Goal: Task Accomplishment & Management: Manage account settings

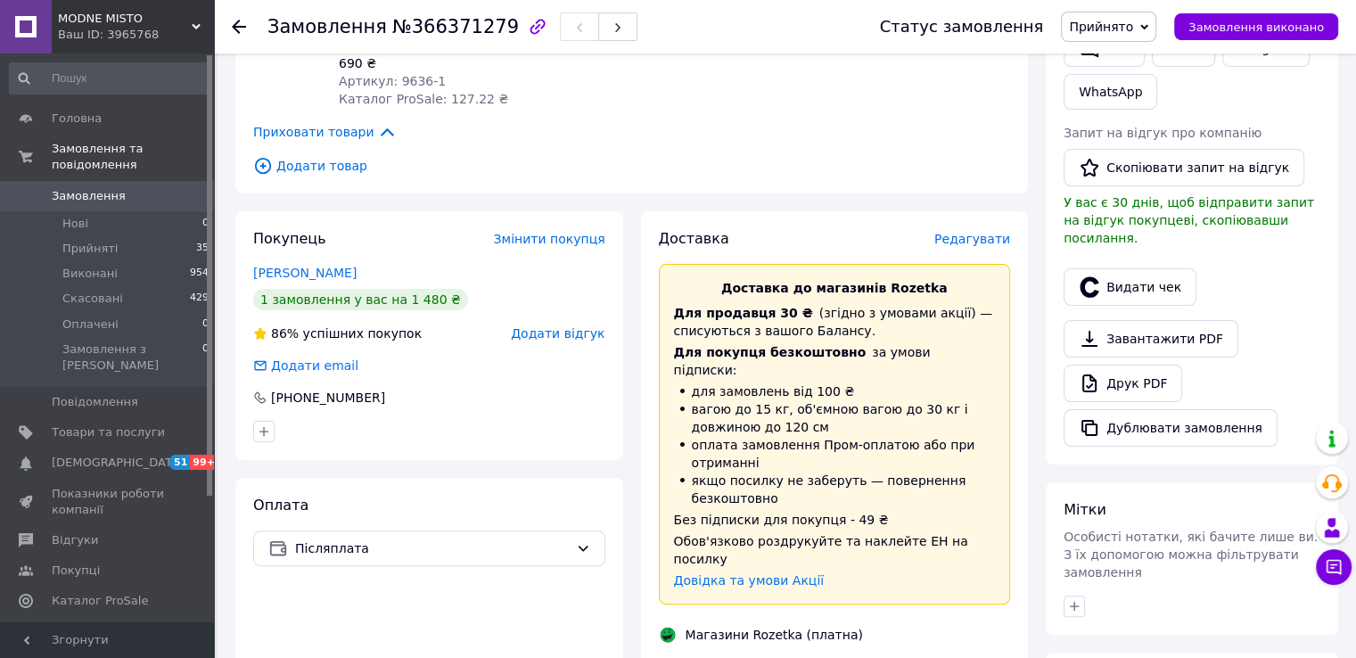
scroll to position [505, 0]
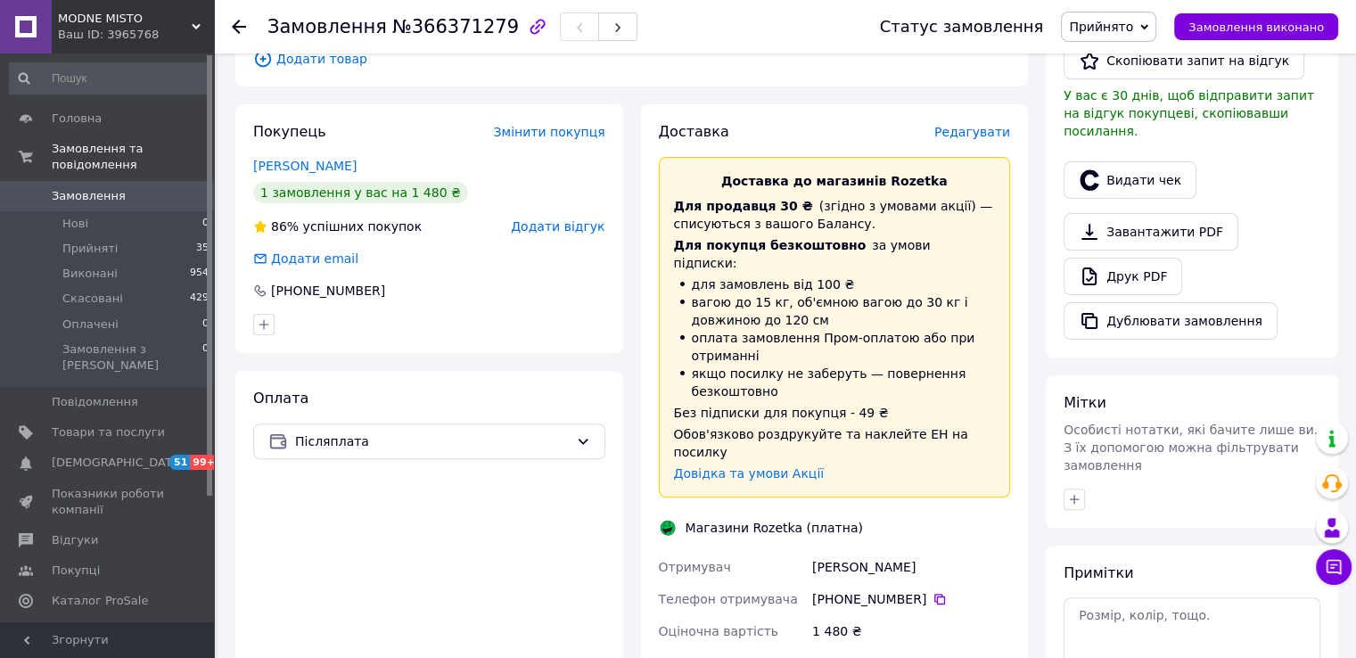
click at [239, 29] on icon at bounding box center [239, 27] width 14 height 14
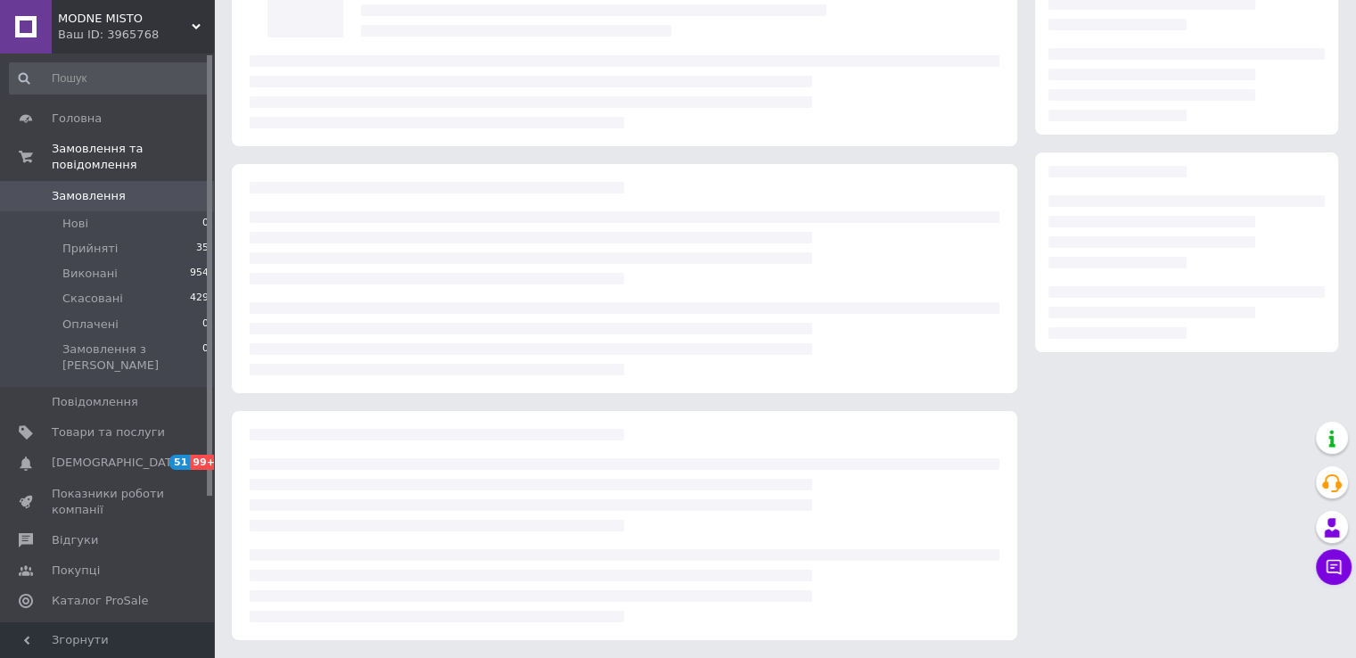
scroll to position [157, 0]
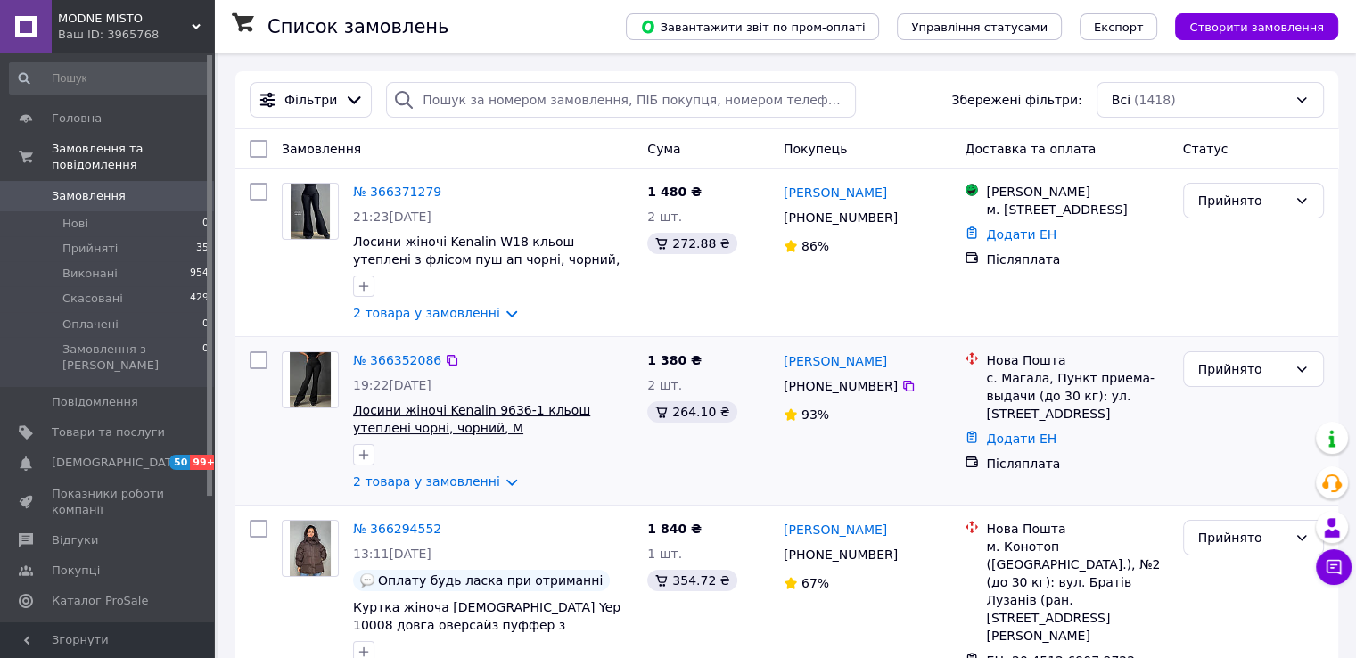
click at [460, 415] on span "Лосини жіночі Kenalin 9636-1 кльош утеплені чорні, чорний, M" at bounding box center [471, 419] width 237 height 32
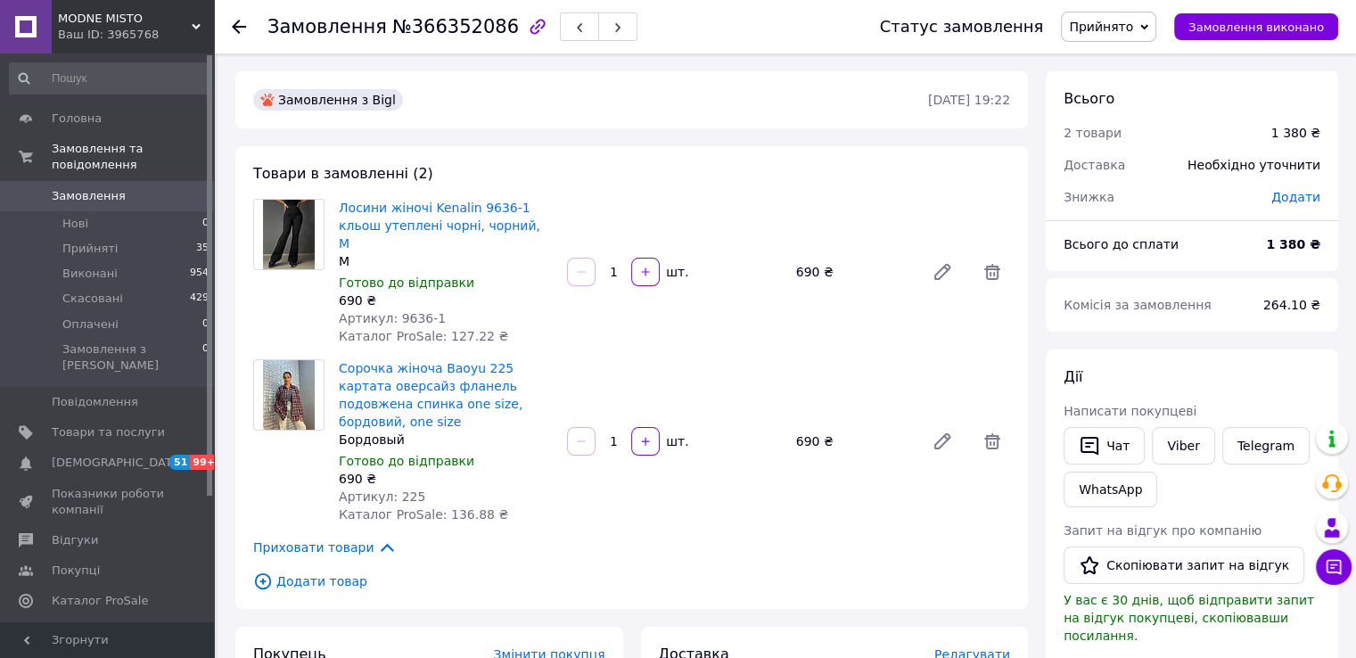
click at [241, 29] on icon at bounding box center [239, 27] width 14 height 14
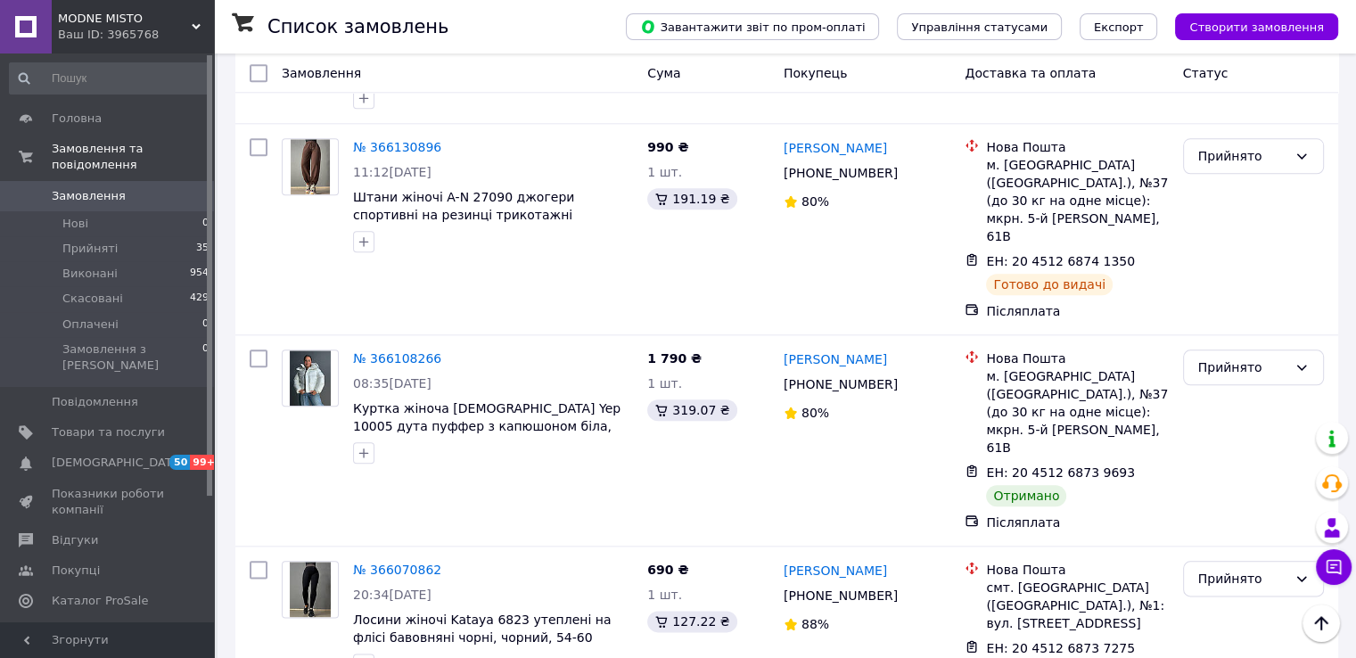
scroll to position [1991, 0]
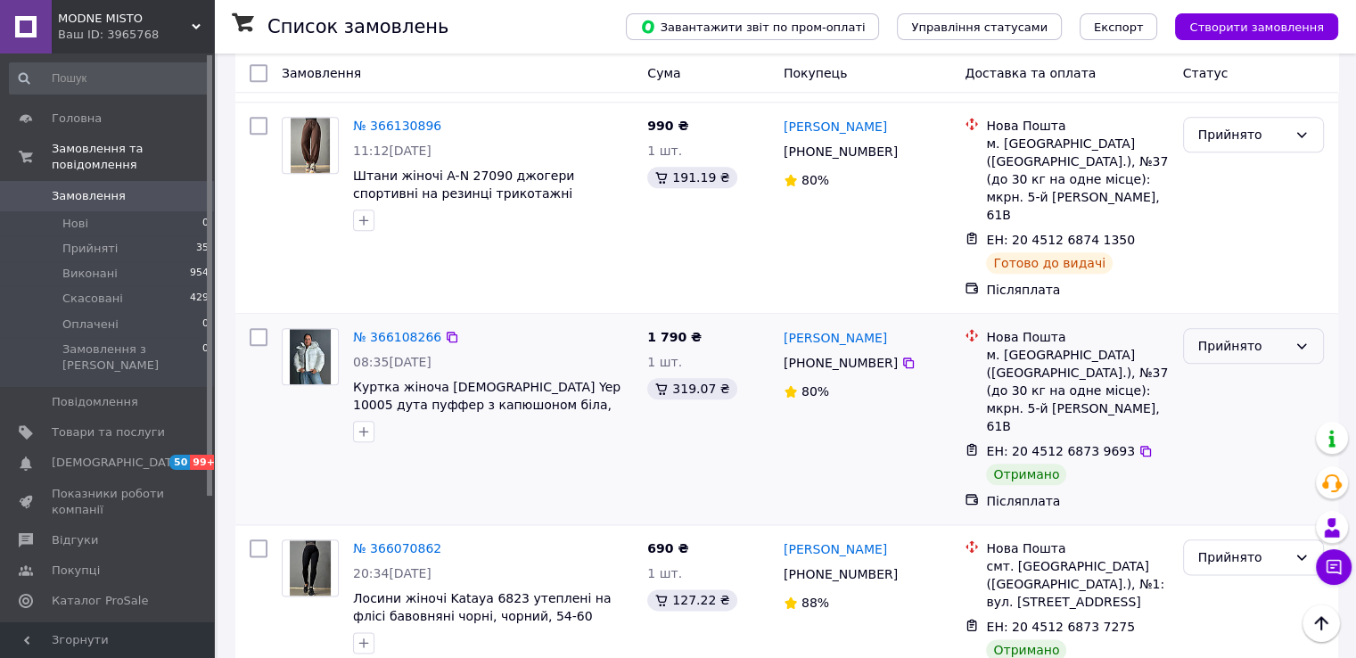
click at [1230, 336] on div "Прийнято" at bounding box center [1242, 346] width 89 height 20
click at [1217, 264] on li "Виконано" at bounding box center [1252, 266] width 139 height 32
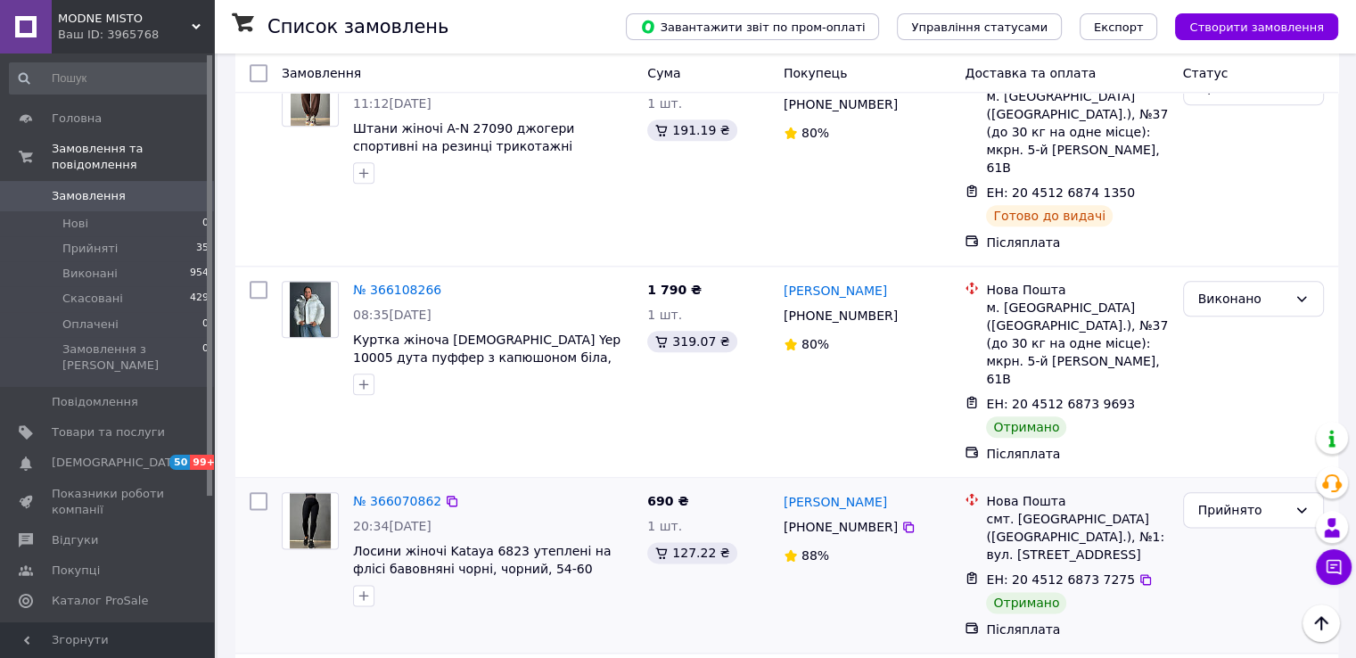
scroll to position [2110, 0]
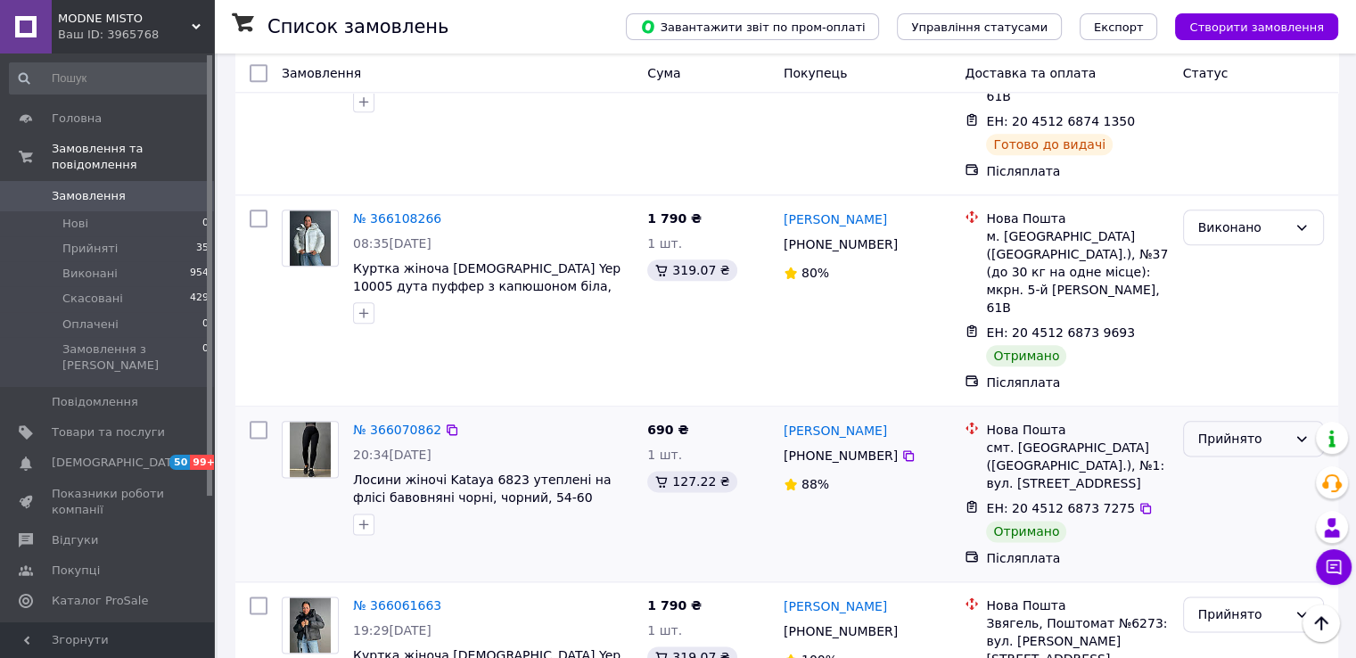
click at [1209, 429] on div "Прийнято" at bounding box center [1242, 439] width 89 height 20
click at [1216, 343] on li "Виконано" at bounding box center [1252, 341] width 139 height 32
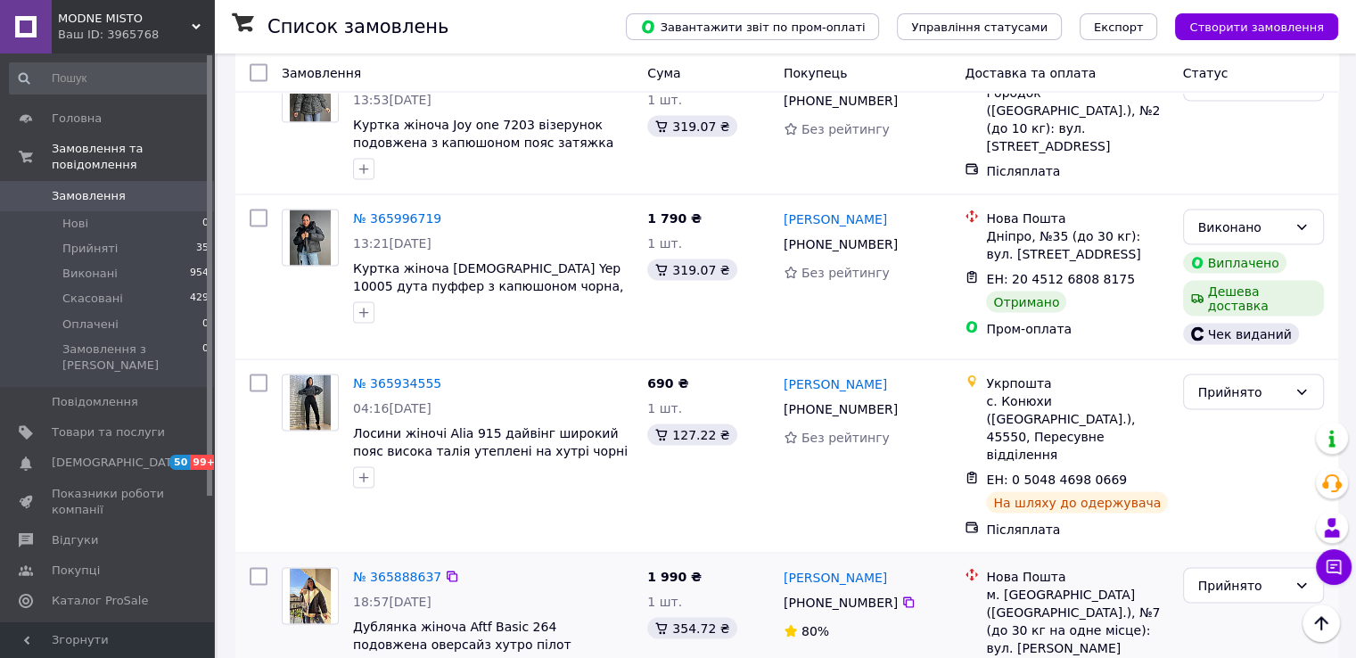
scroll to position [3596, 0]
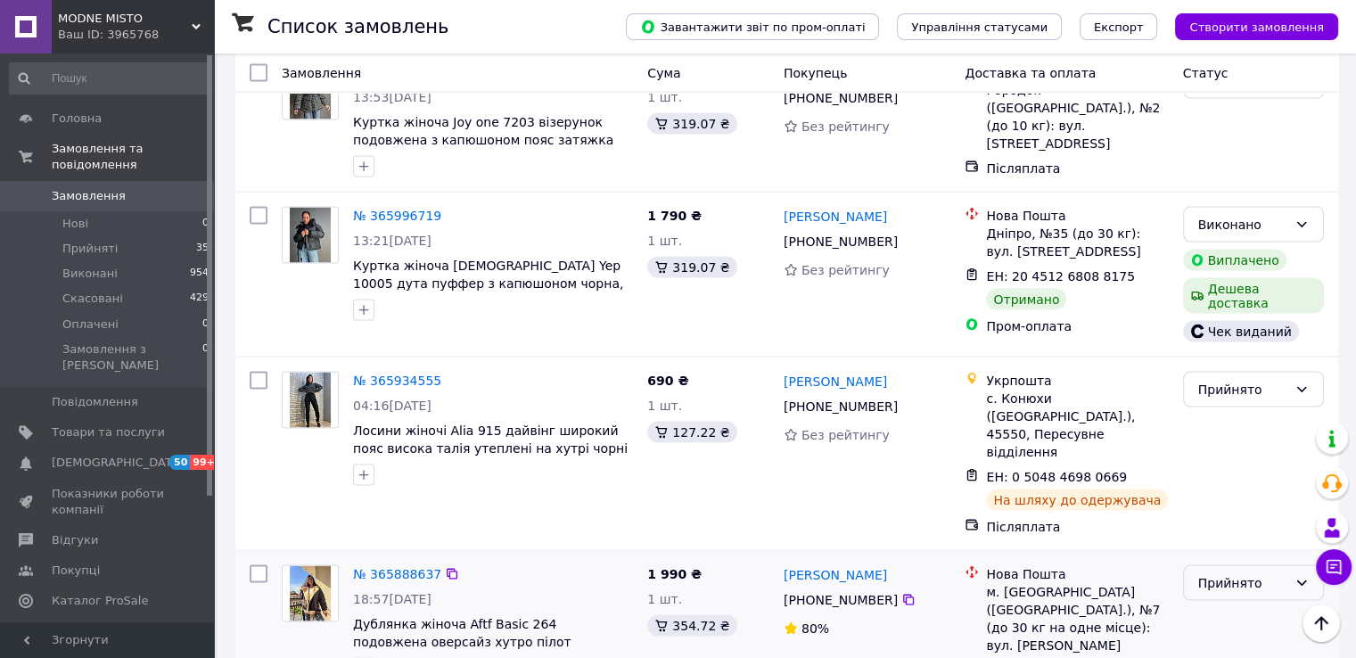
click at [1240, 573] on div "Прийнято" at bounding box center [1242, 583] width 89 height 20
click at [1228, 333] on li "Виконано" at bounding box center [1252, 334] width 139 height 32
click at [1226, 514] on li "Прийнято" at bounding box center [1252, 510] width 139 height 32
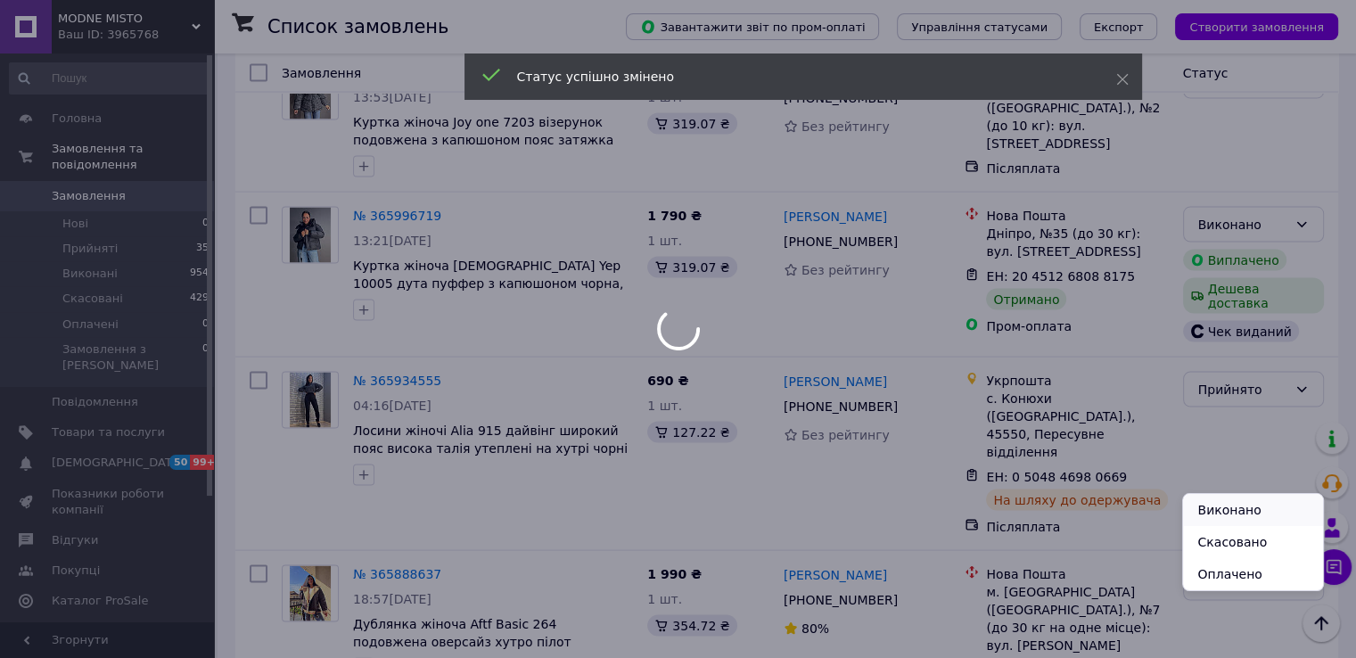
click at [1219, 507] on li "Виконано" at bounding box center [1252, 510] width 139 height 32
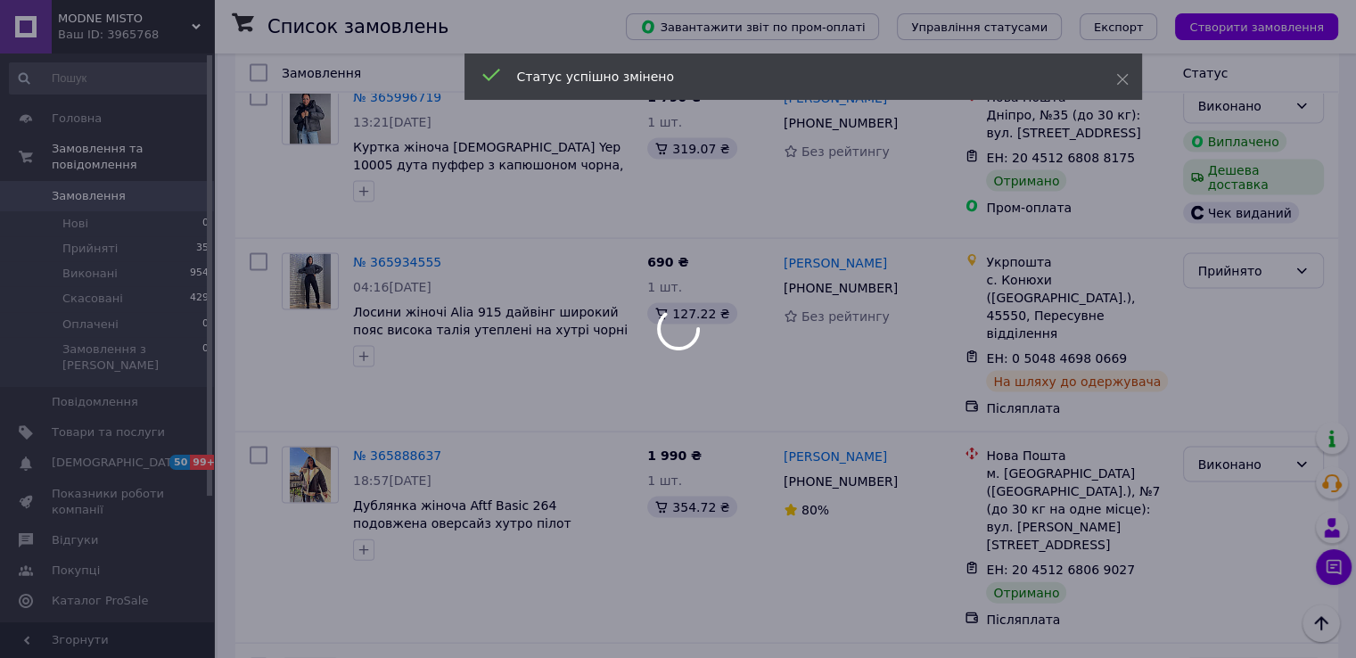
scroll to position [3834, 0]
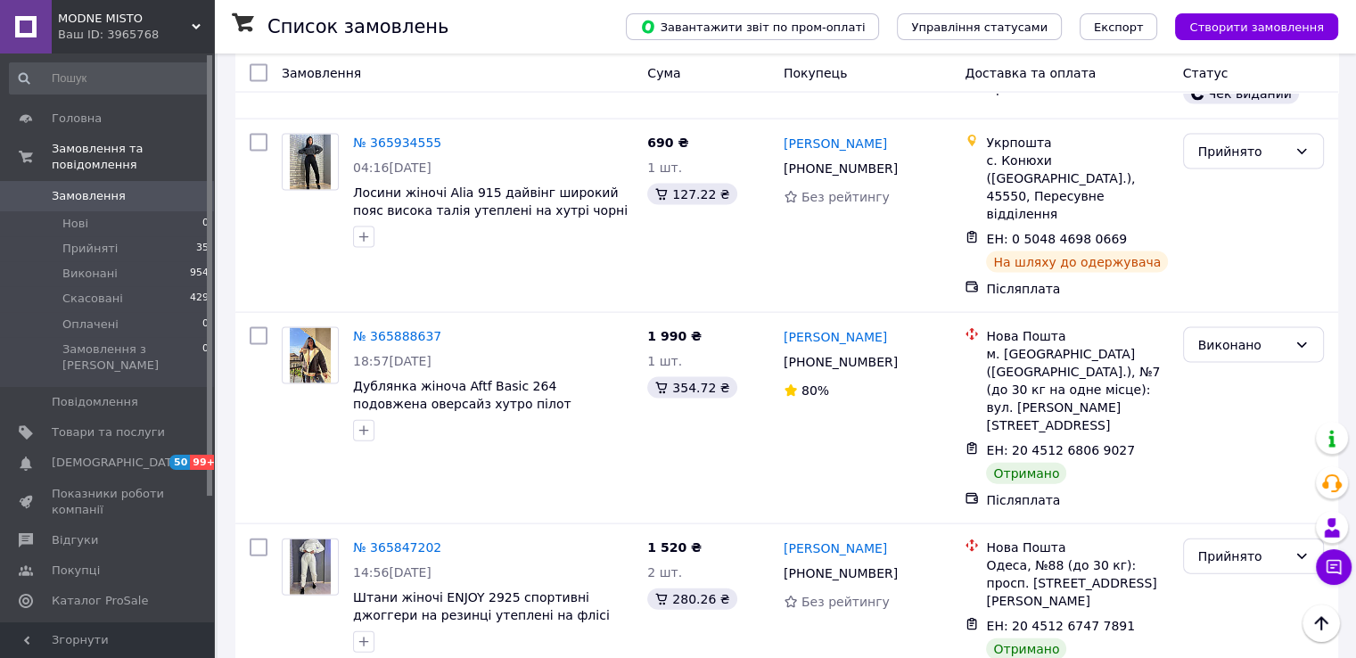
click at [1231, 454] on li "Виконано" at bounding box center [1252, 448] width 139 height 32
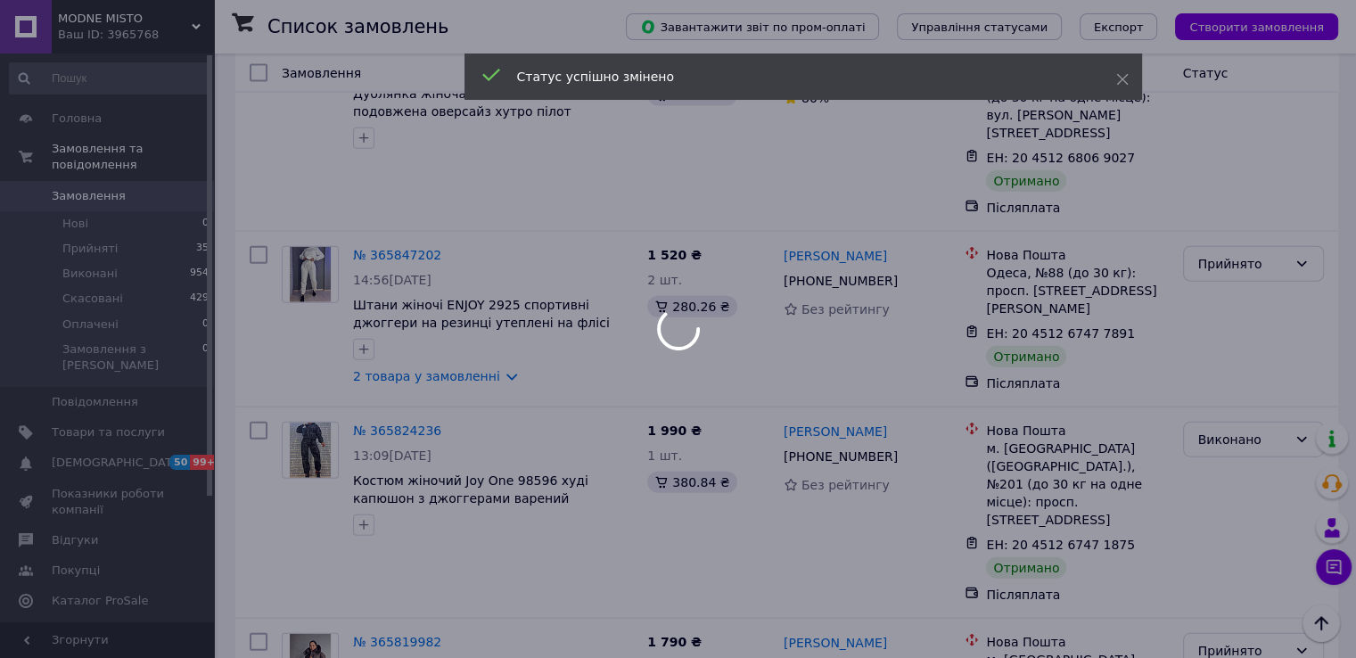
scroll to position [4131, 0]
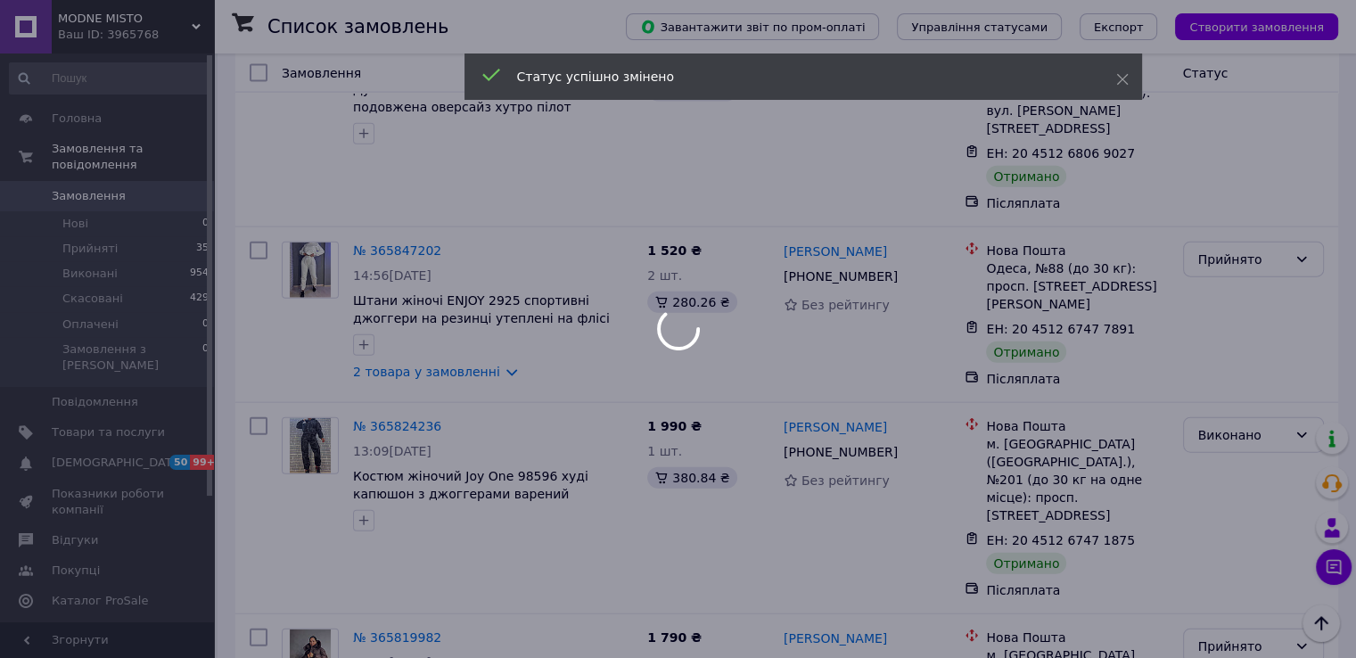
click at [1248, 292] on div at bounding box center [678, 329] width 1356 height 658
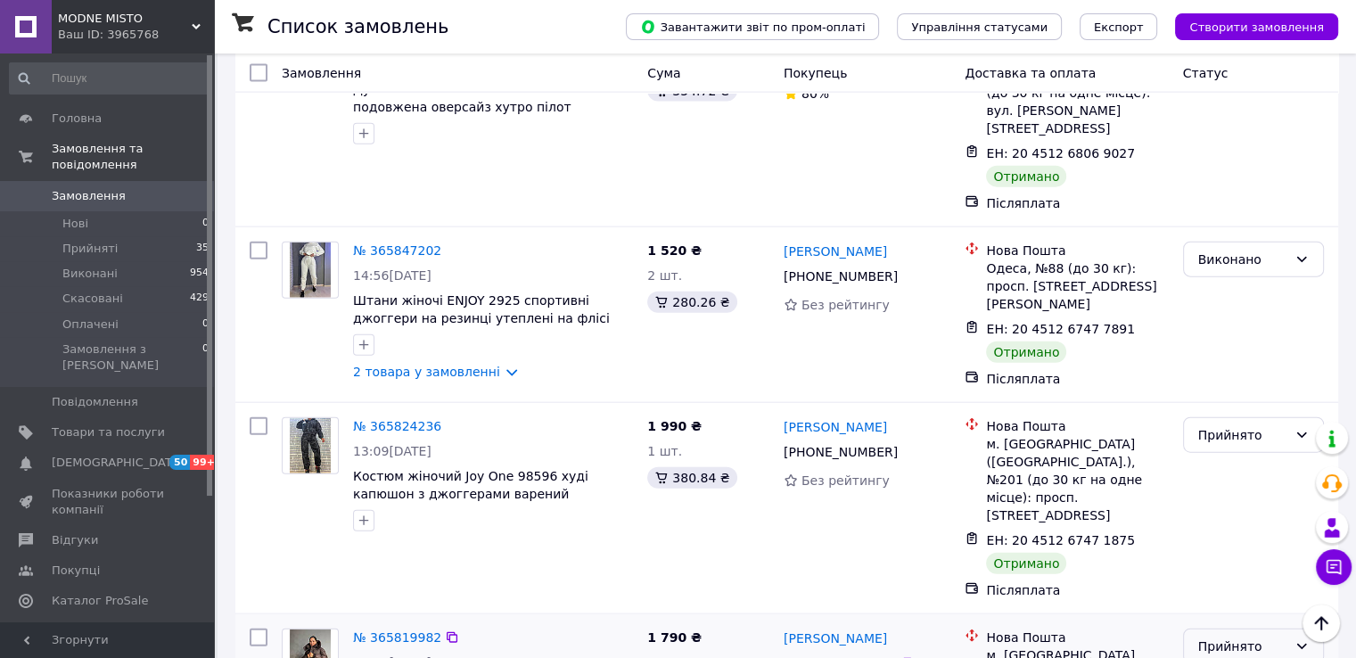
click at [1245, 637] on div "Прийнято" at bounding box center [1242, 647] width 89 height 20
click at [1242, 320] on li "Виконано" at bounding box center [1252, 326] width 139 height 32
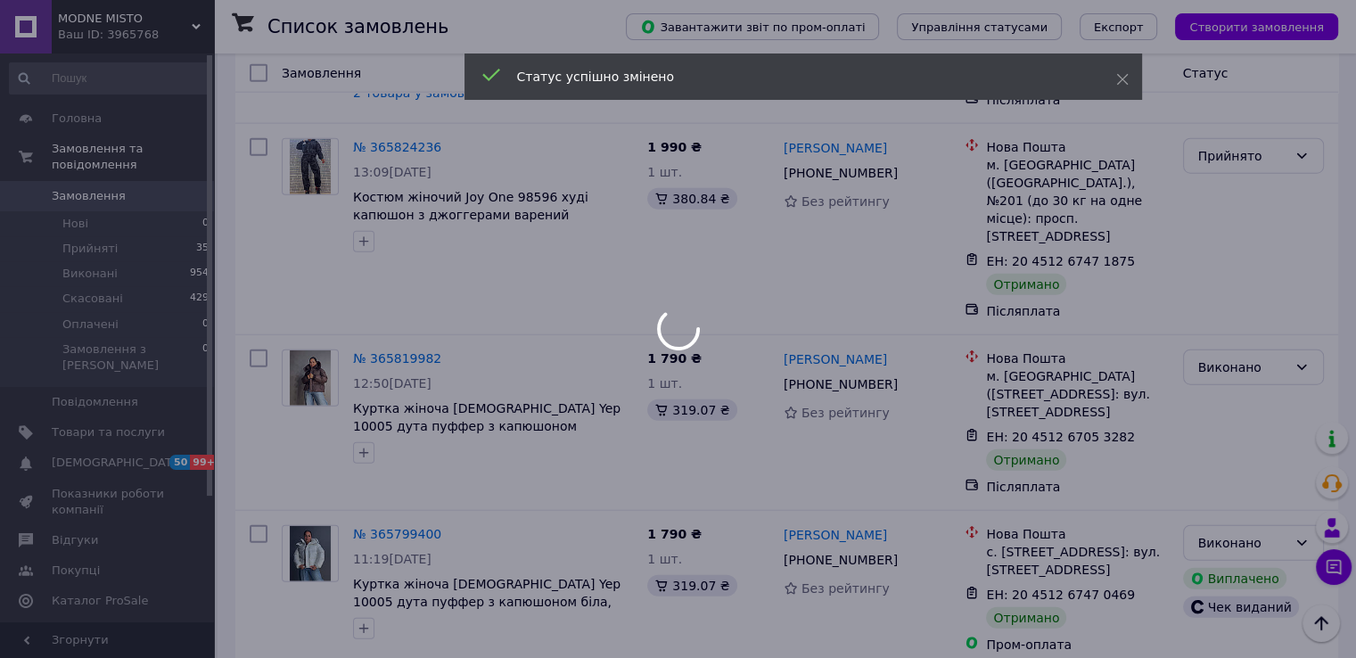
scroll to position [4488, 0]
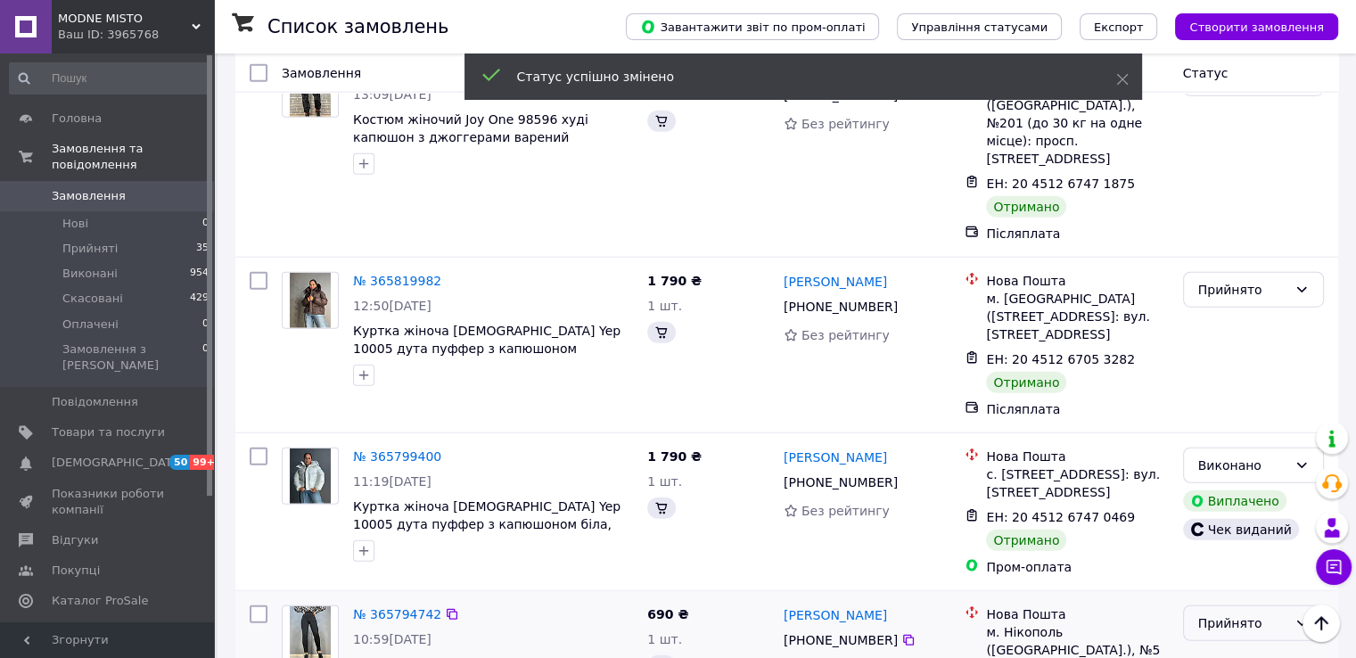
click at [1241, 614] on div "Прийнято" at bounding box center [1242, 624] width 89 height 20
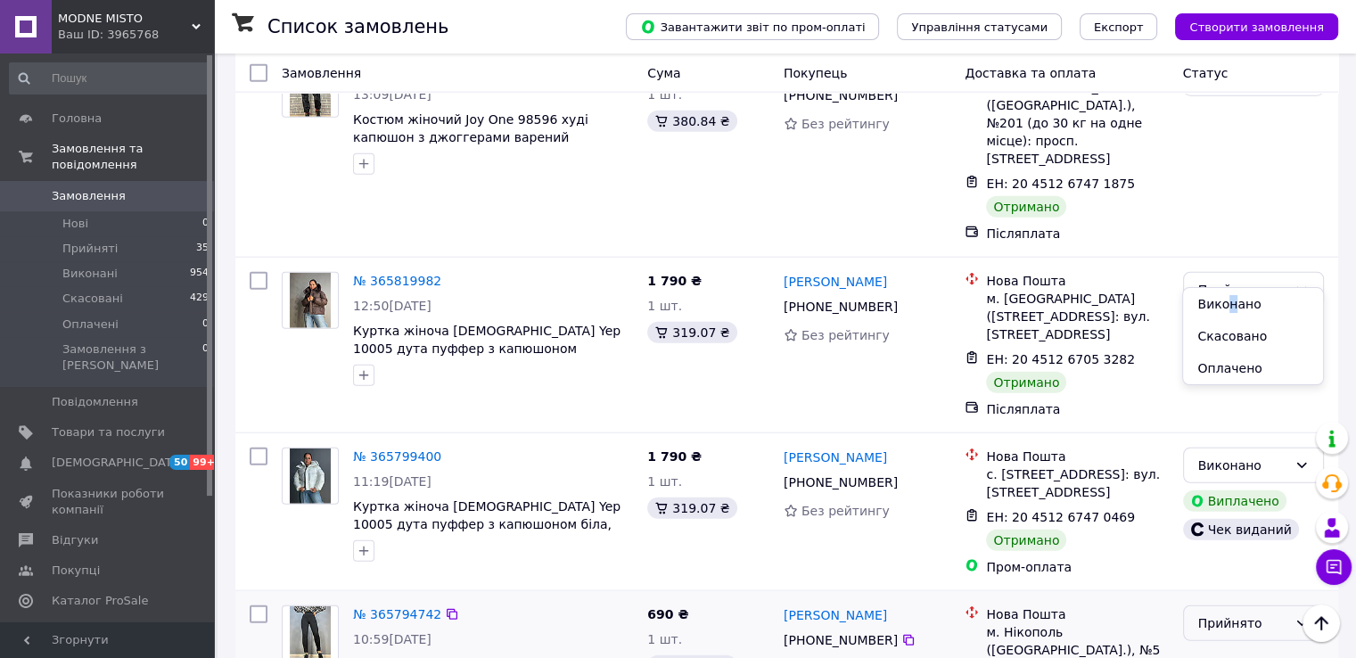
click at [1229, 302] on li "Виконано" at bounding box center [1252, 304] width 139 height 32
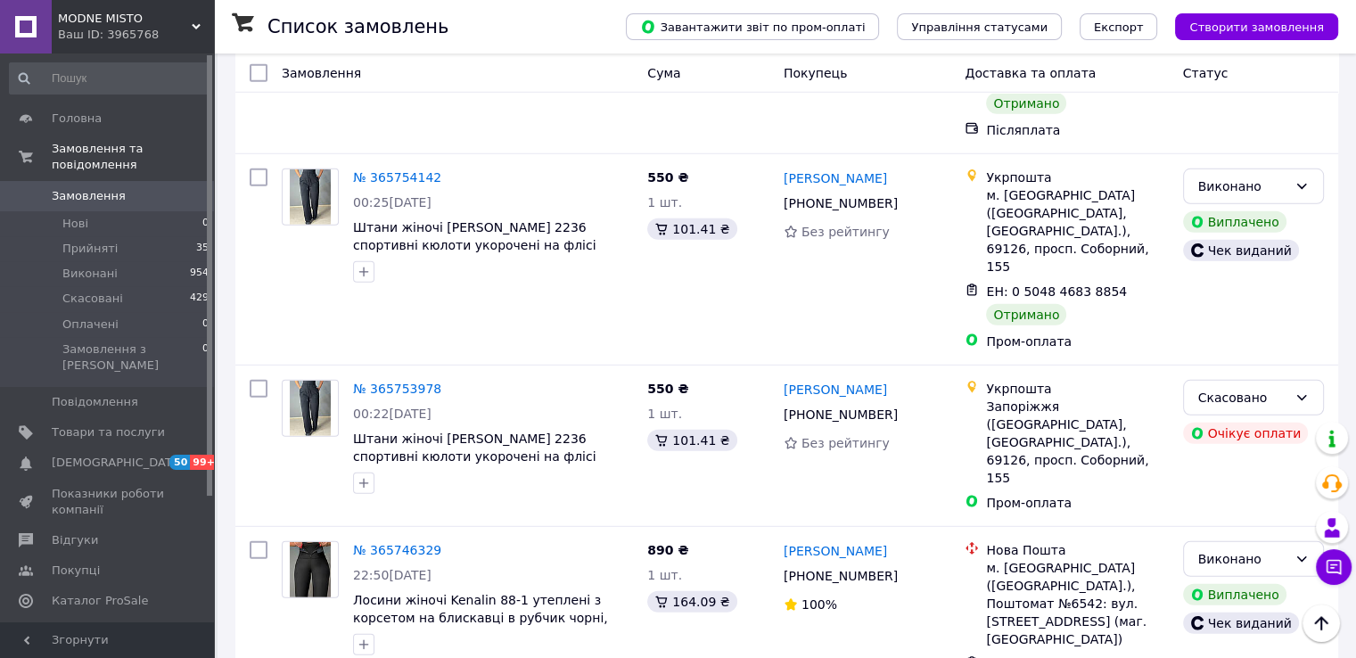
scroll to position [5142, 0]
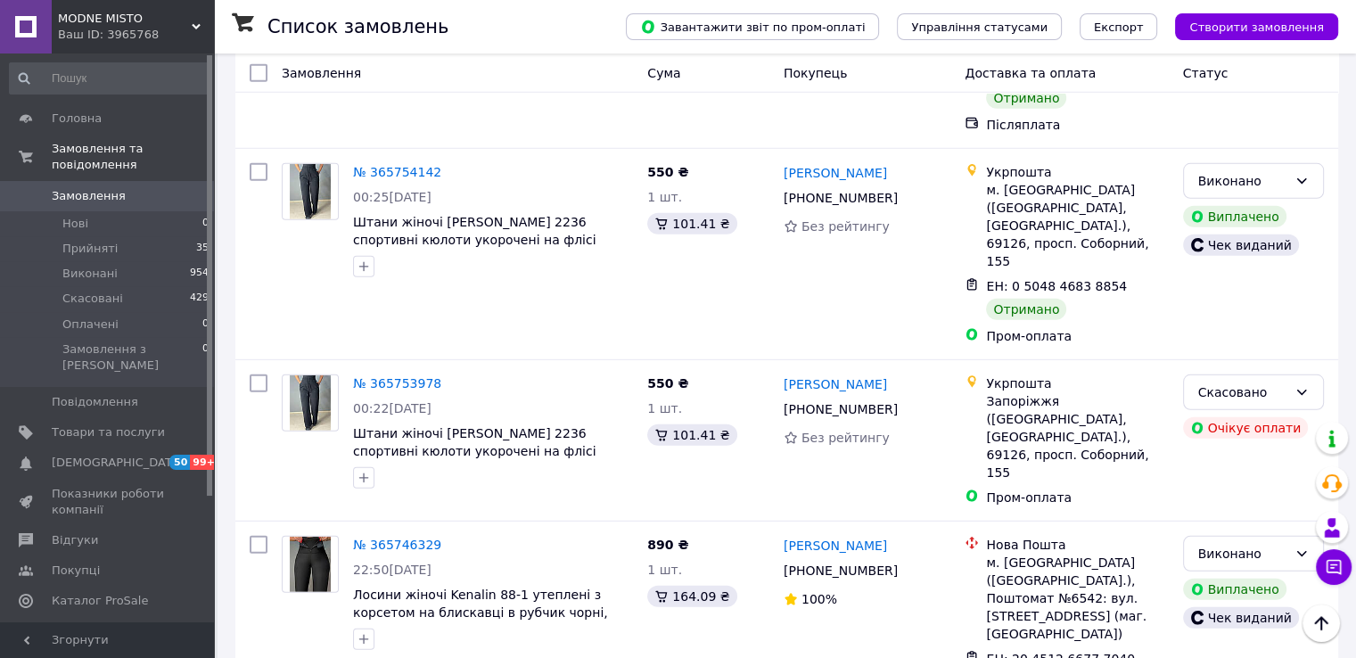
click at [1219, 334] on li "Виконано" at bounding box center [1252, 340] width 139 height 32
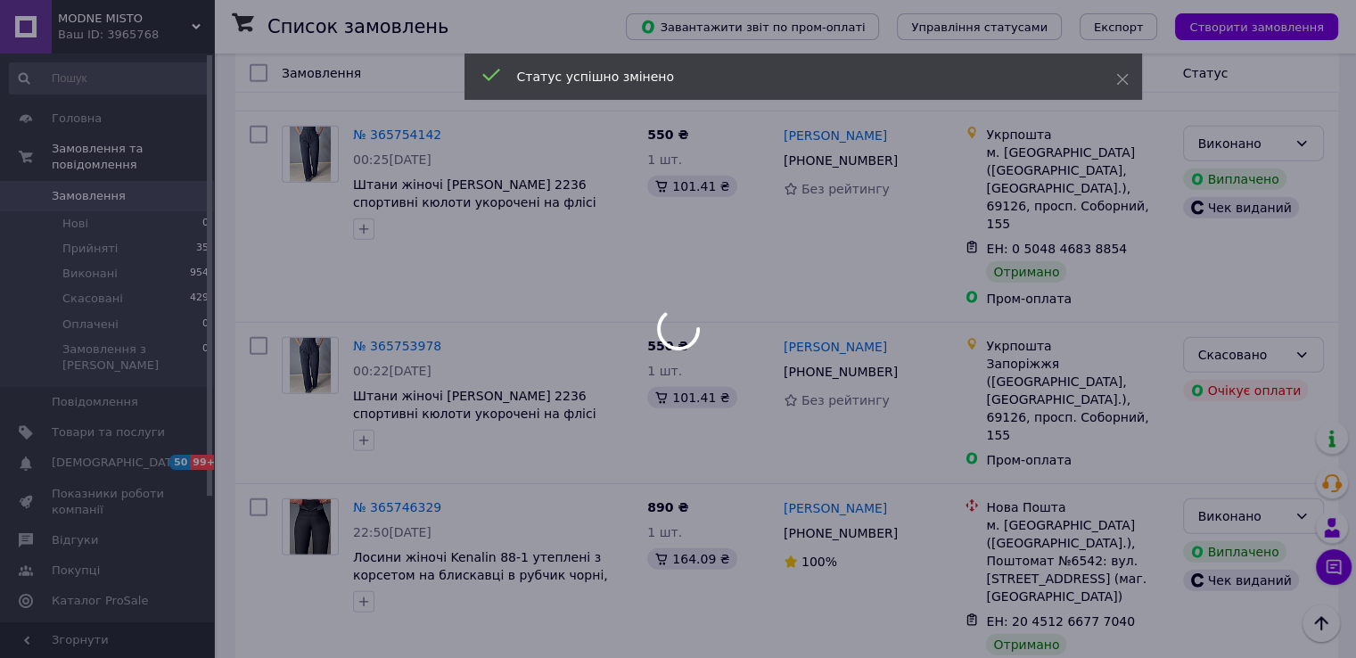
scroll to position [5261, 0]
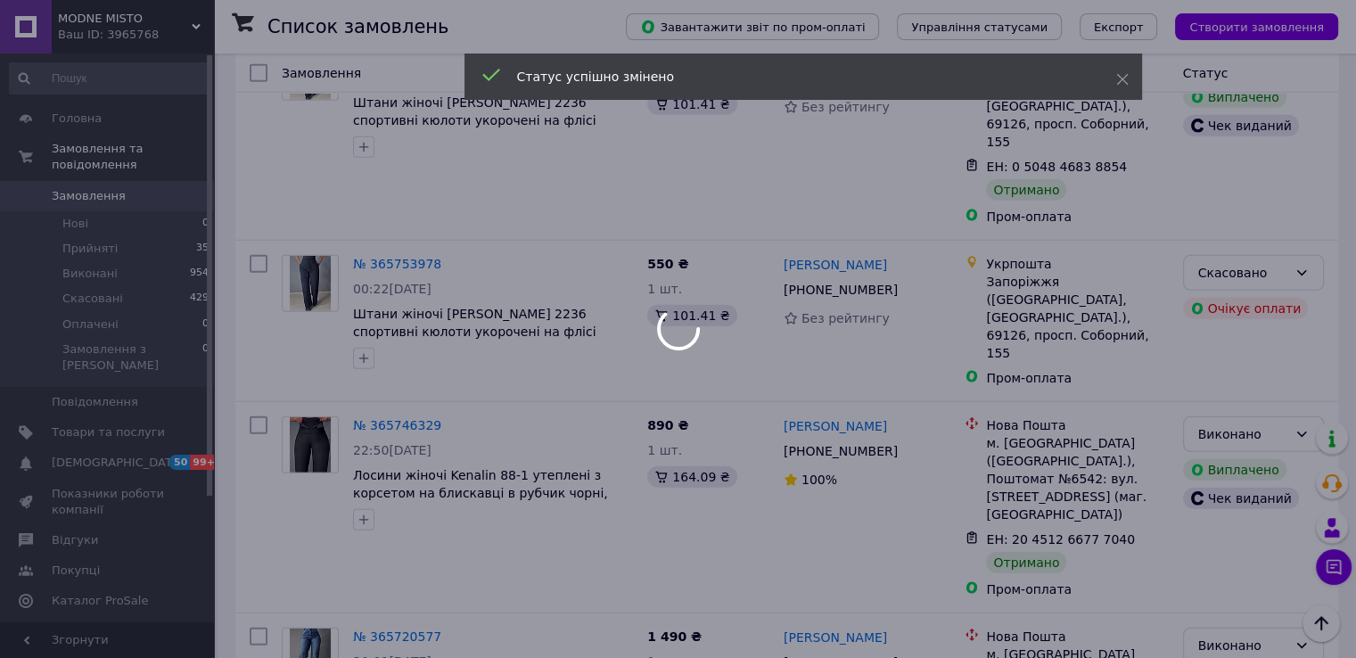
click at [1216, 354] on div at bounding box center [678, 329] width 1356 height 658
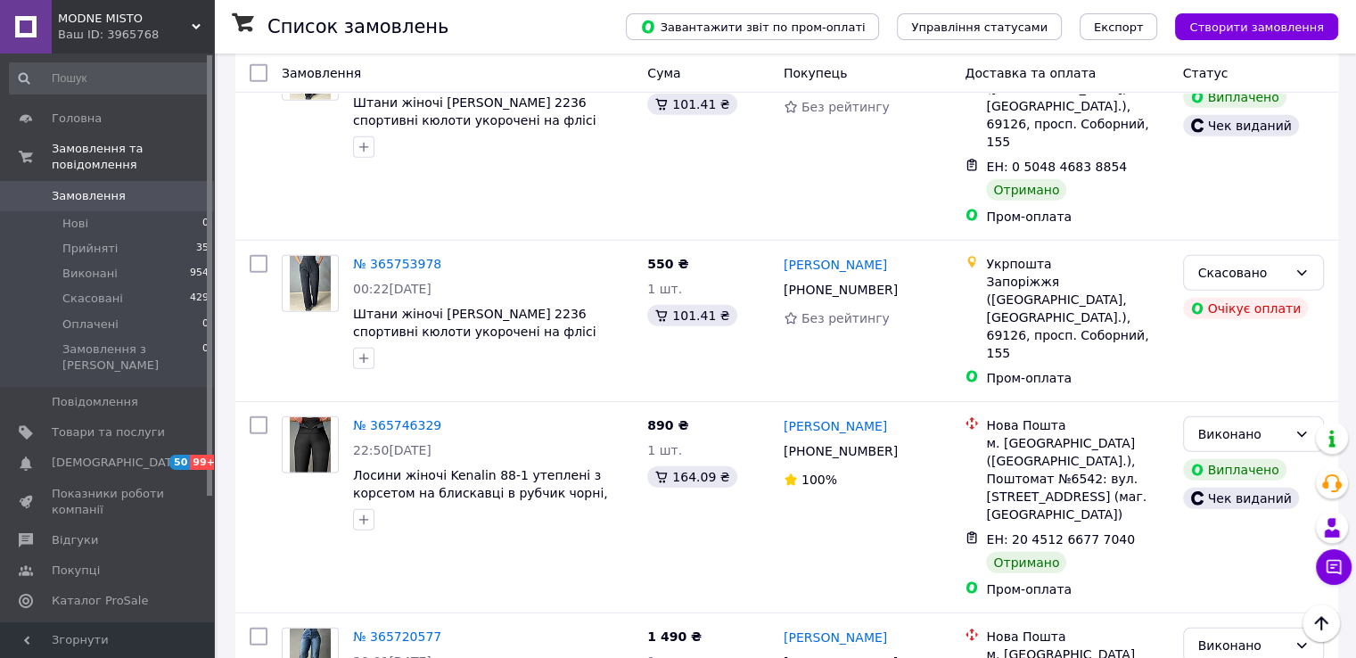
click at [1225, 394] on li "Виконано" at bounding box center [1252, 397] width 139 height 32
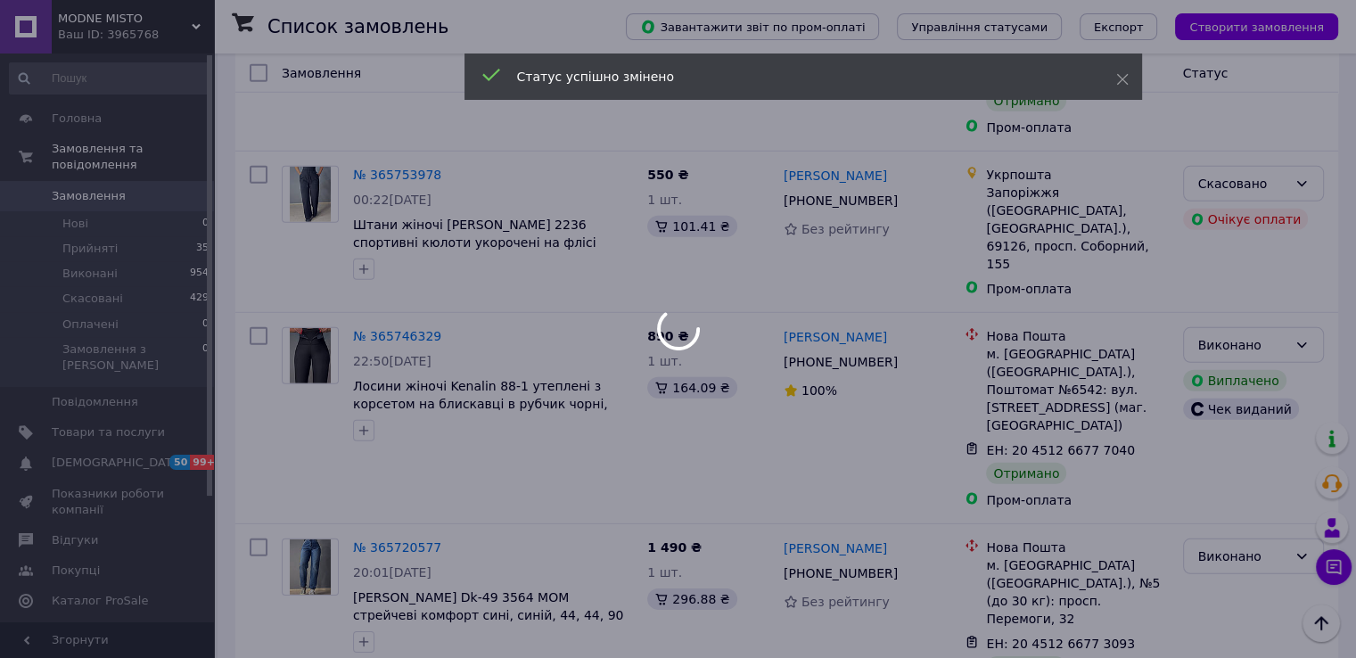
scroll to position [5409, 0]
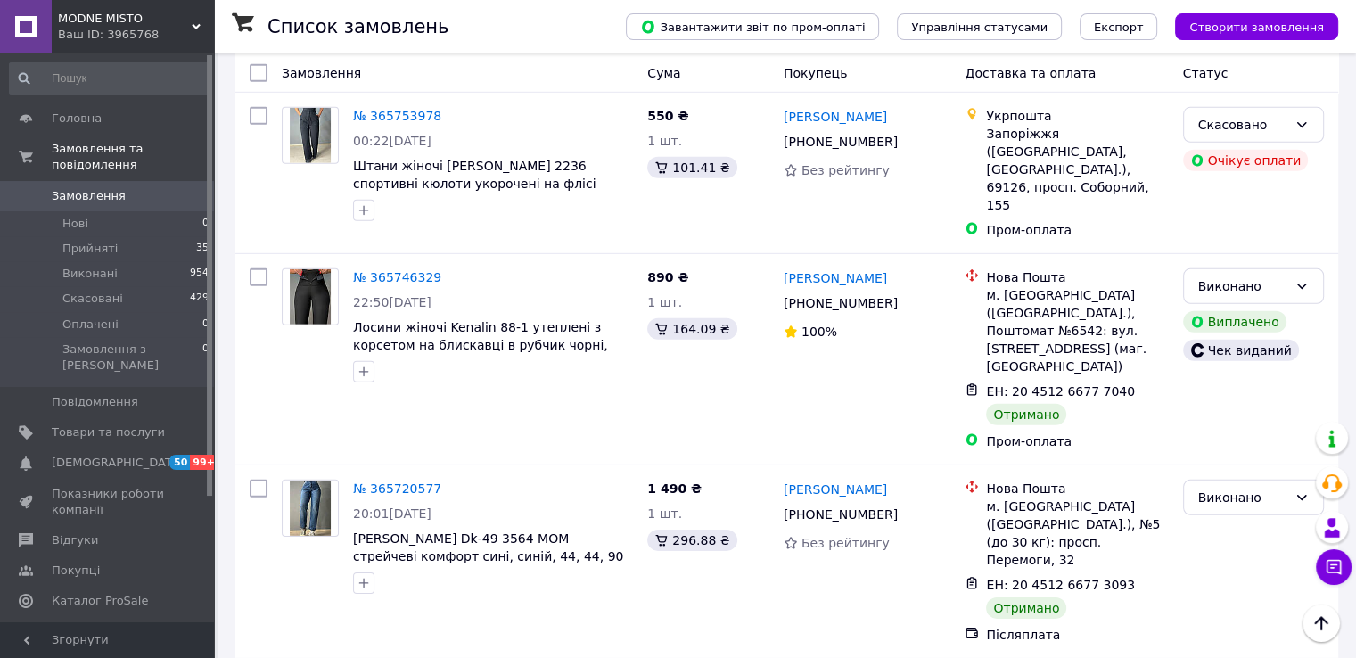
click at [1221, 421] on li "Виконано" at bounding box center [1252, 424] width 139 height 32
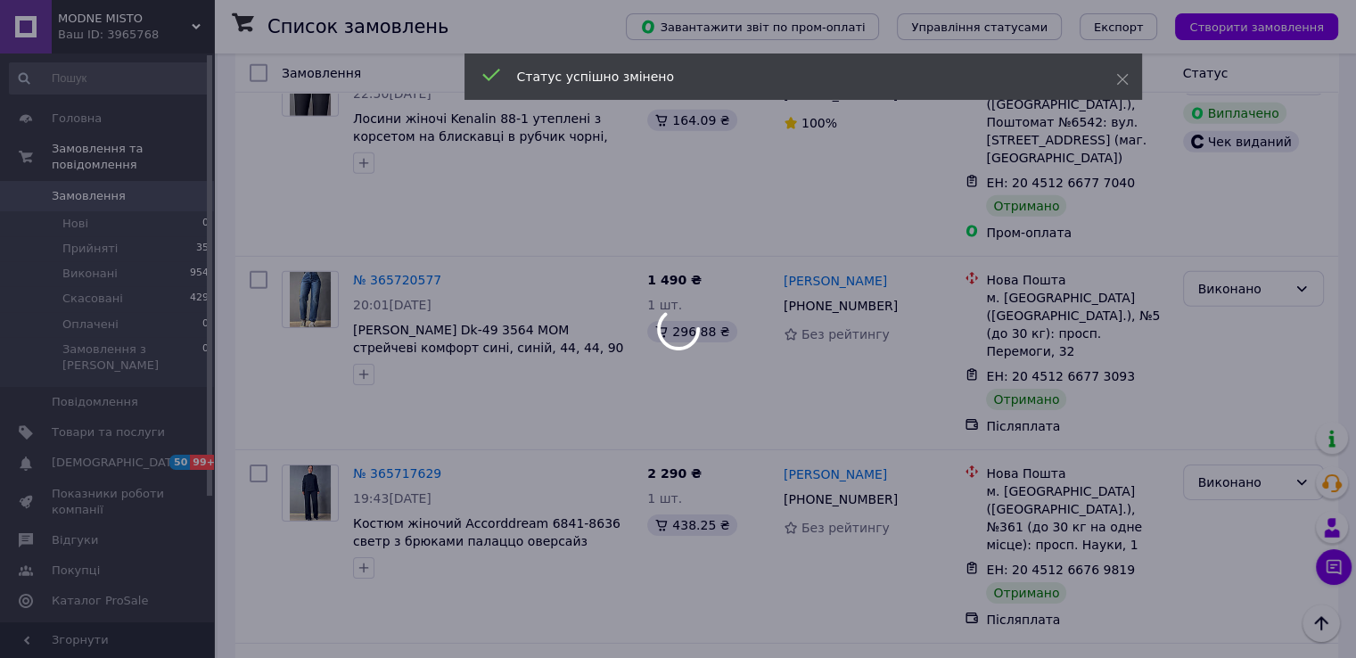
scroll to position [5647, 0]
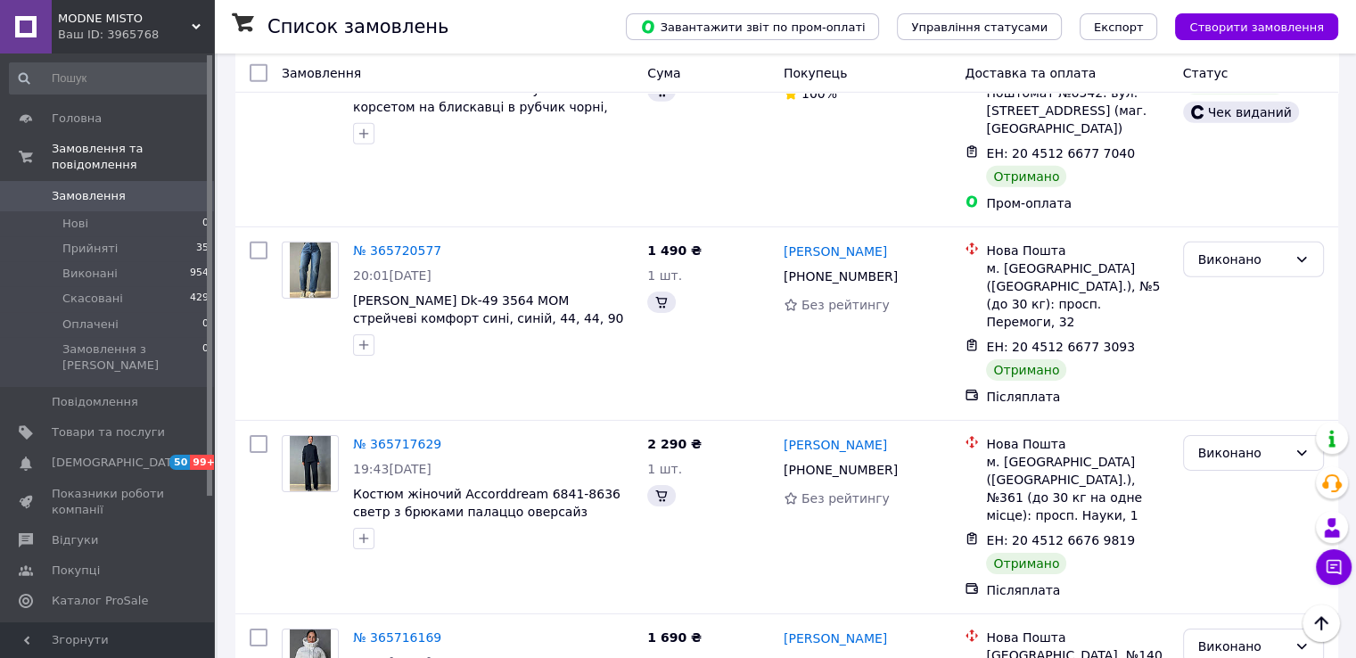
drag, startPoint x: 1234, startPoint y: 490, endPoint x: 1131, endPoint y: 458, distance: 108.0
click at [1231, 492] on li "Виконано" at bounding box center [1252, 488] width 139 height 32
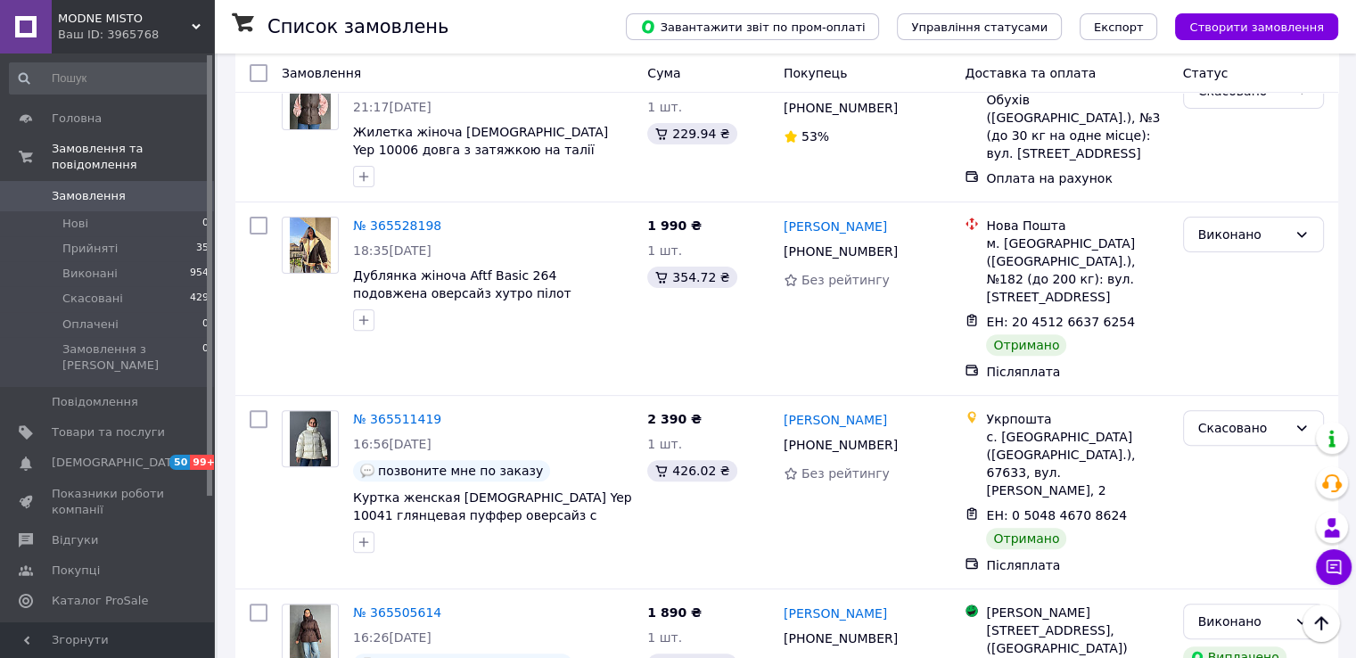
scroll to position [7312, 0]
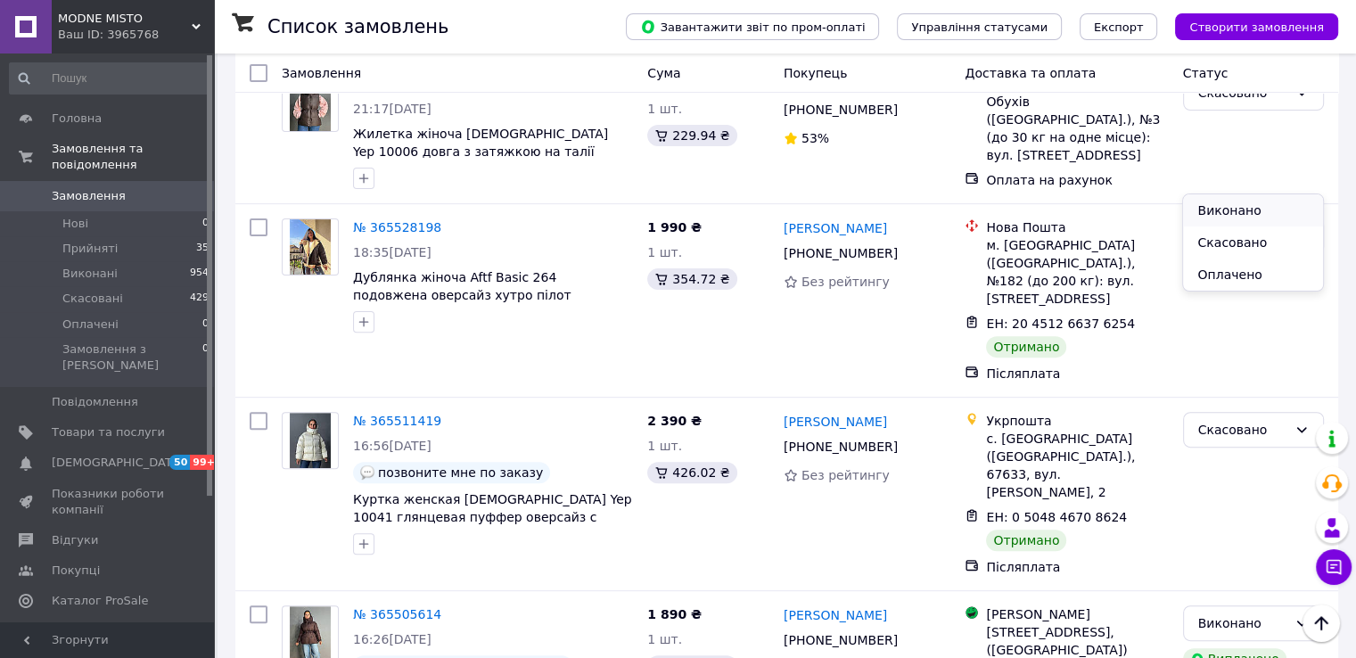
click at [1252, 213] on li "Виконано" at bounding box center [1252, 210] width 139 height 32
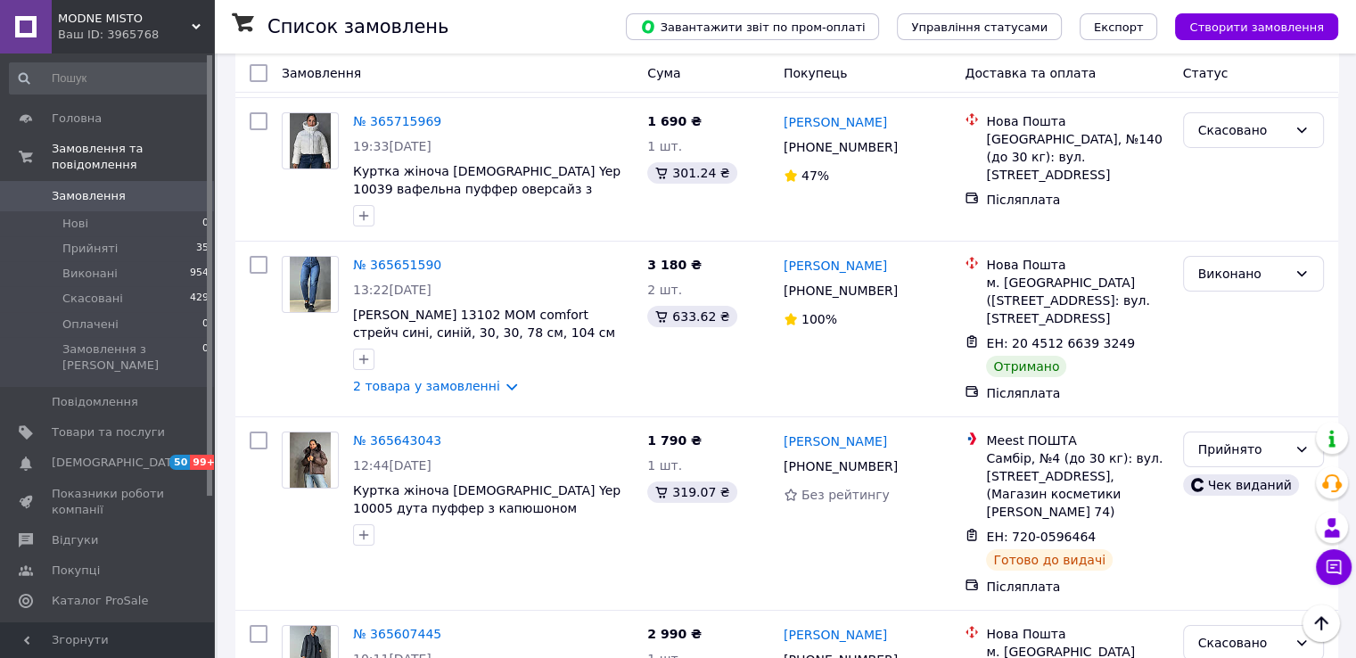
scroll to position [0, 0]
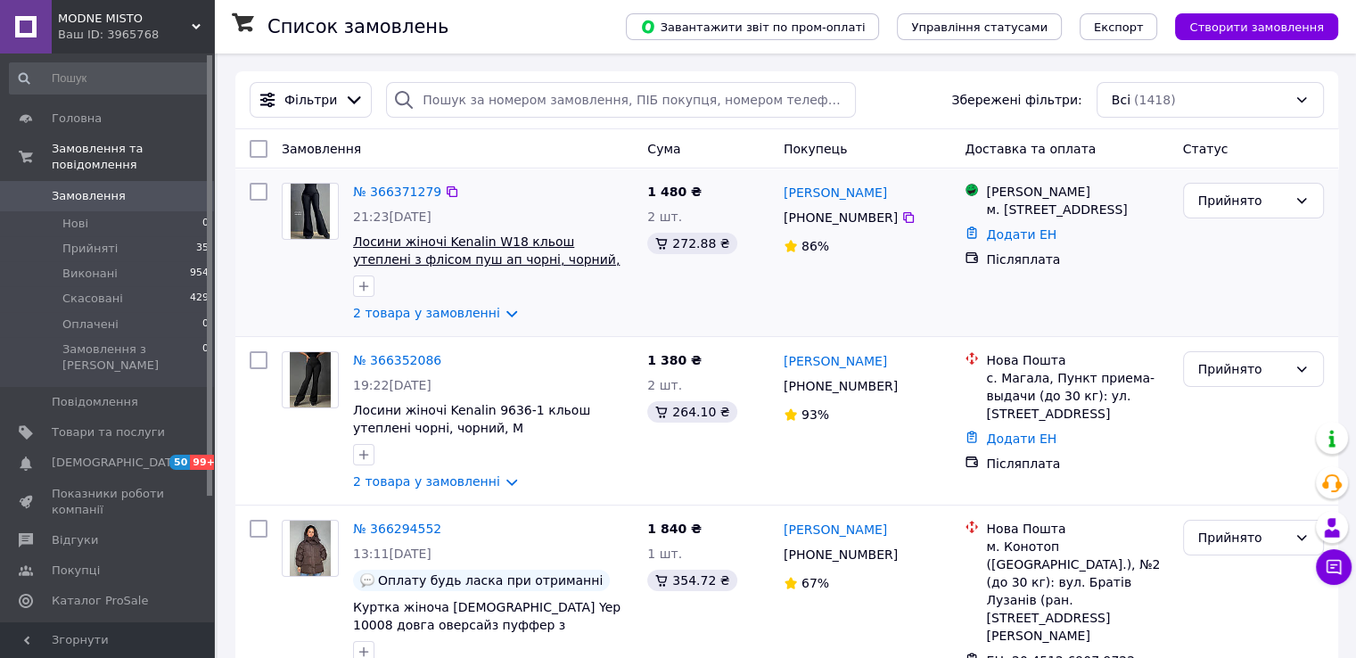
click at [478, 254] on span "Лосини жіночі Kenalin W18 кльош утеплені з флісом пуш ап чорні, чорний, SM" at bounding box center [486, 260] width 267 height 50
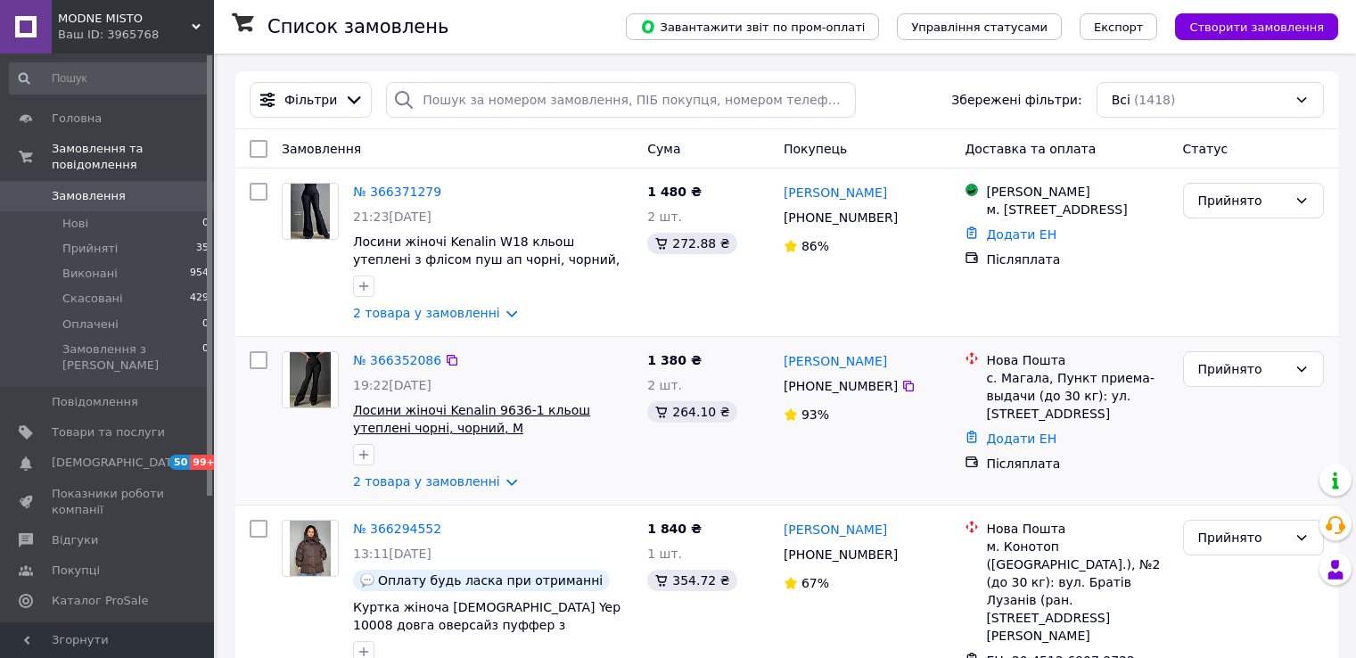
scroll to position [148, 0]
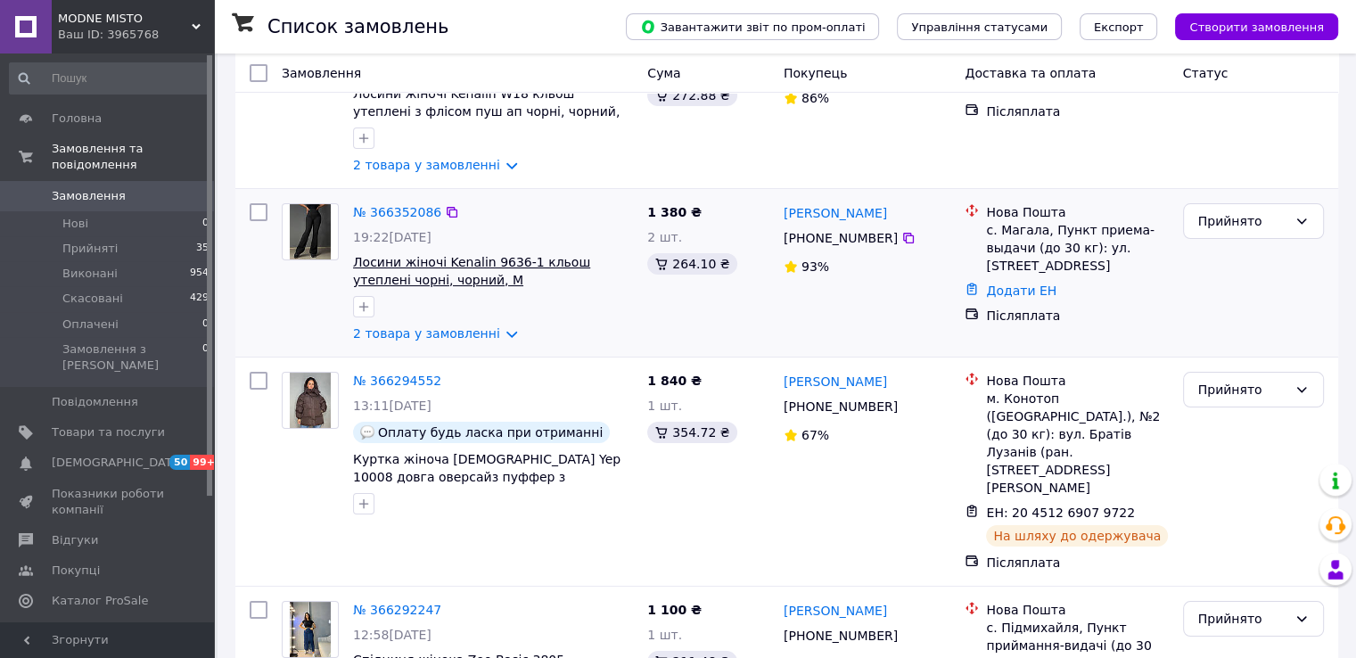
click at [456, 266] on span "Лосини жіночі Kenalin 9636-1 кльош утеплені чорні, чорний, M" at bounding box center [471, 271] width 237 height 32
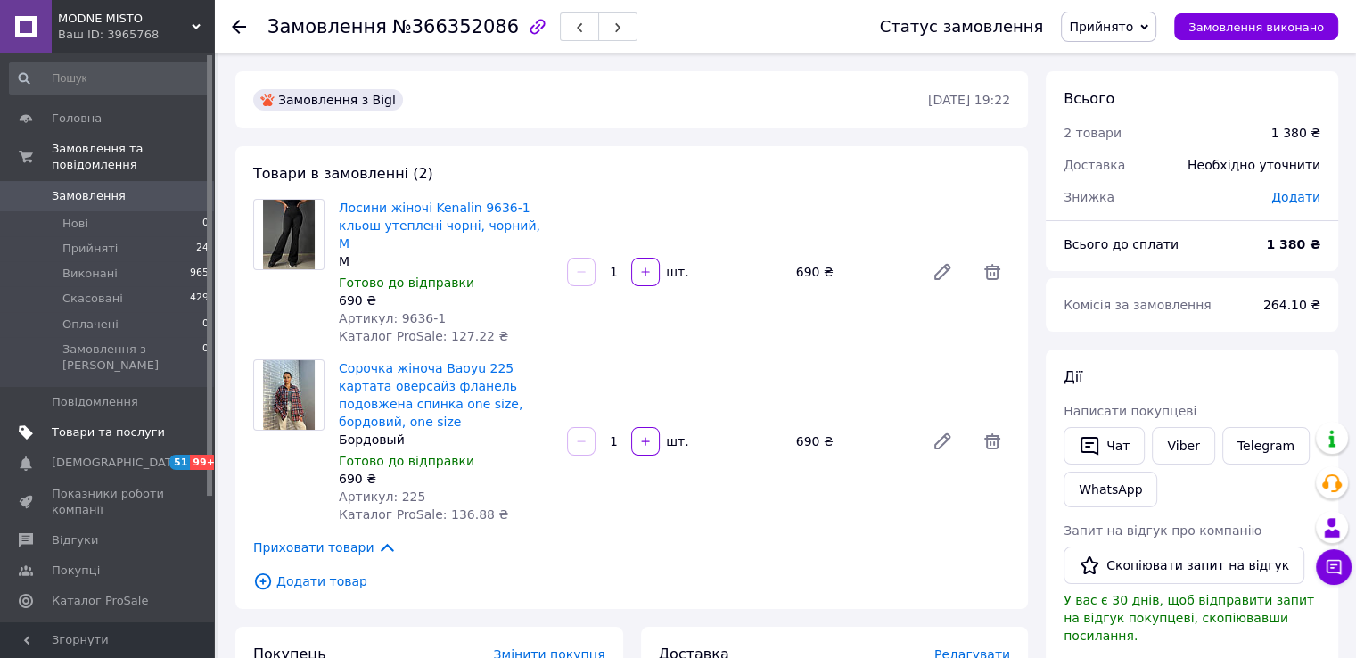
click at [86, 424] on span "Товари та послуги" at bounding box center [108, 432] width 113 height 16
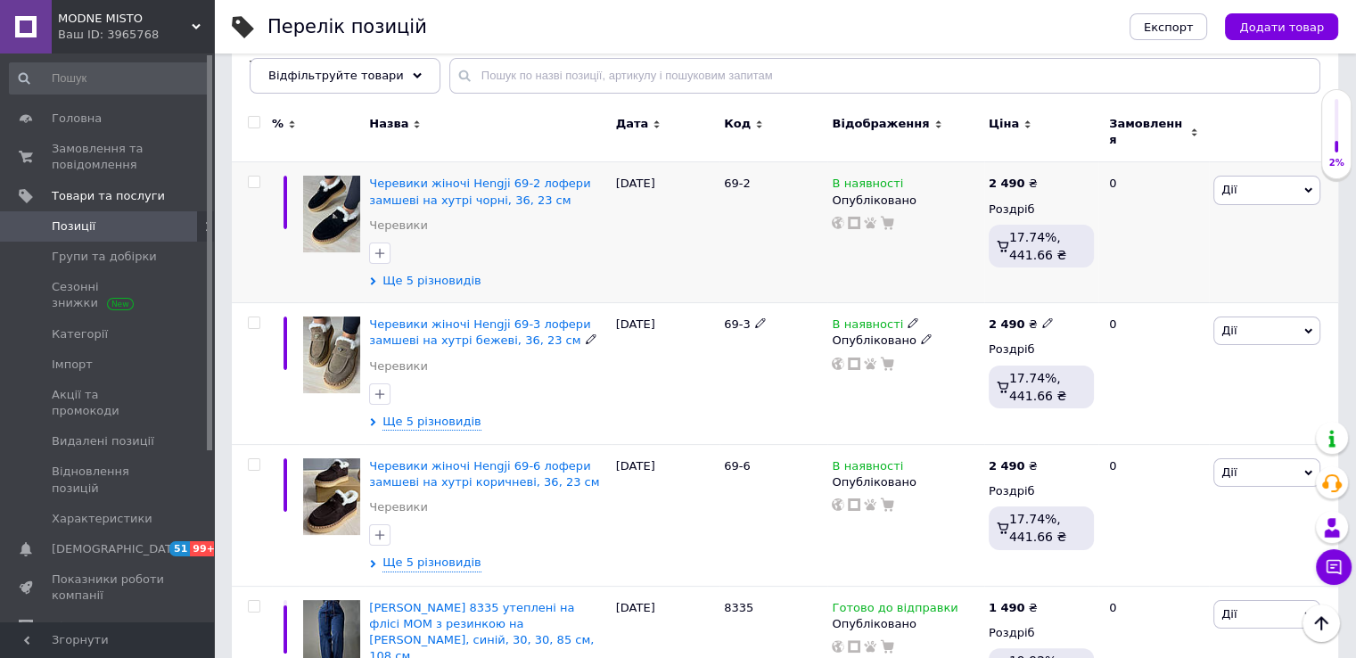
scroll to position [237, 0]
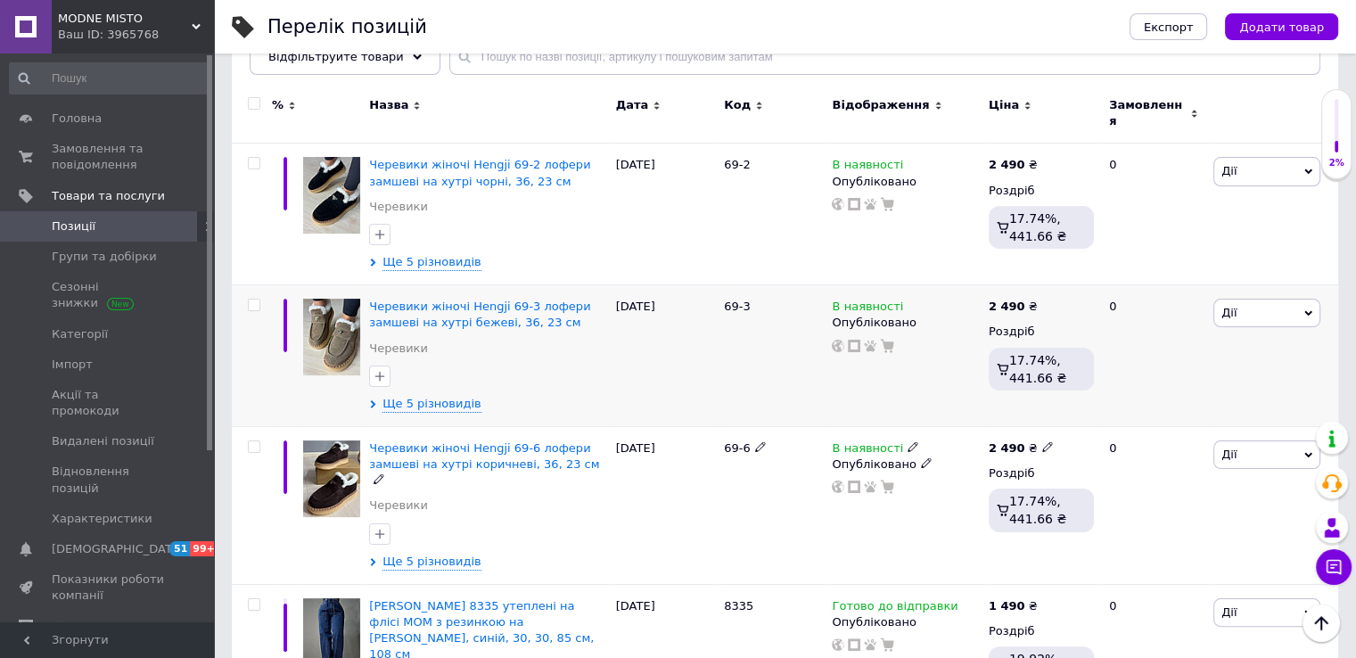
drag, startPoint x: 253, startPoint y: 436, endPoint x: 253, endPoint y: 325, distance: 110.6
click at [255, 441] on input "checkbox" at bounding box center [254, 447] width 12 height 12
checkbox input "true"
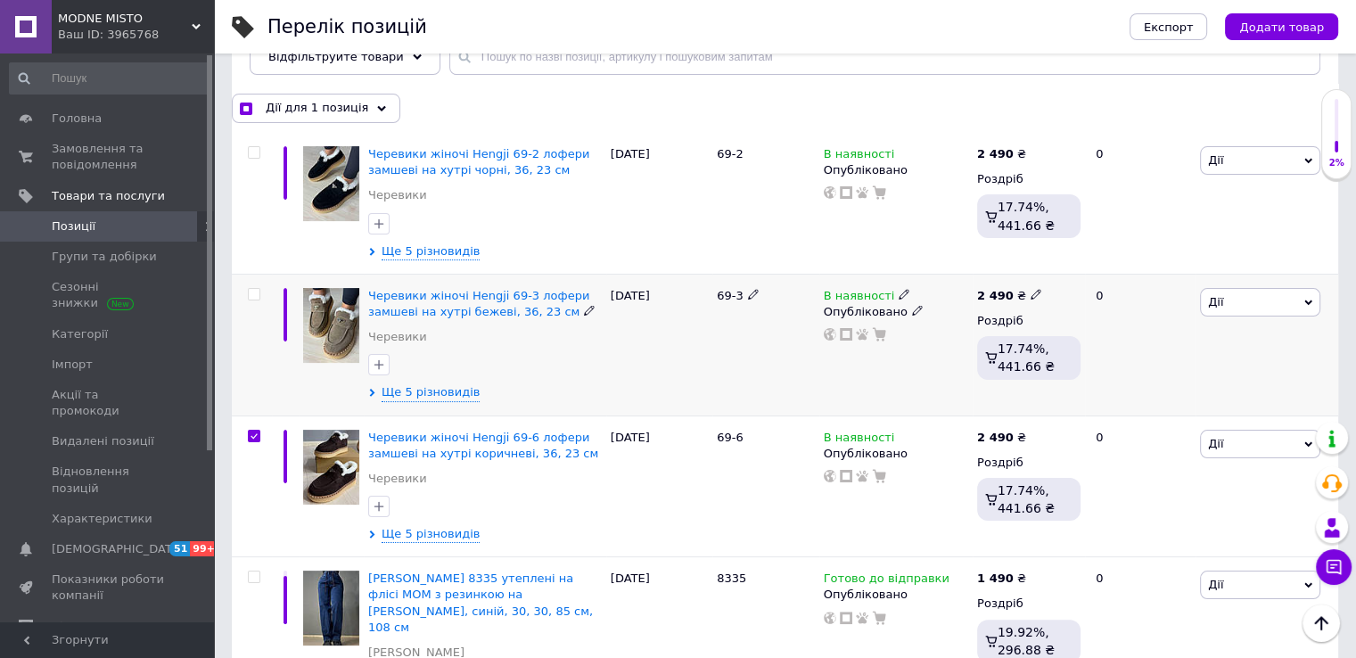
click at [250, 290] on input "checkbox" at bounding box center [254, 295] width 12 height 12
checkbox input "true"
click at [255, 153] on input "checkbox" at bounding box center [254, 153] width 12 height 12
checkbox input "true"
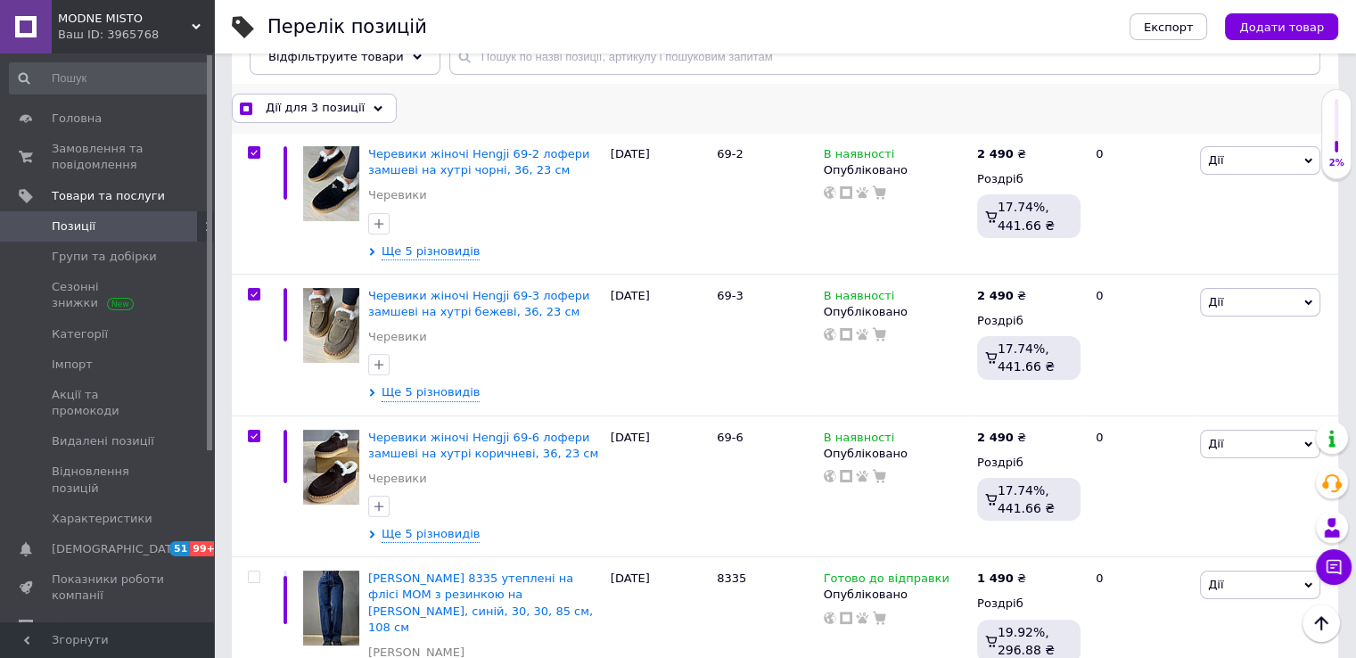
click at [318, 111] on span "Дії для 3 позиції" at bounding box center [315, 108] width 99 height 16
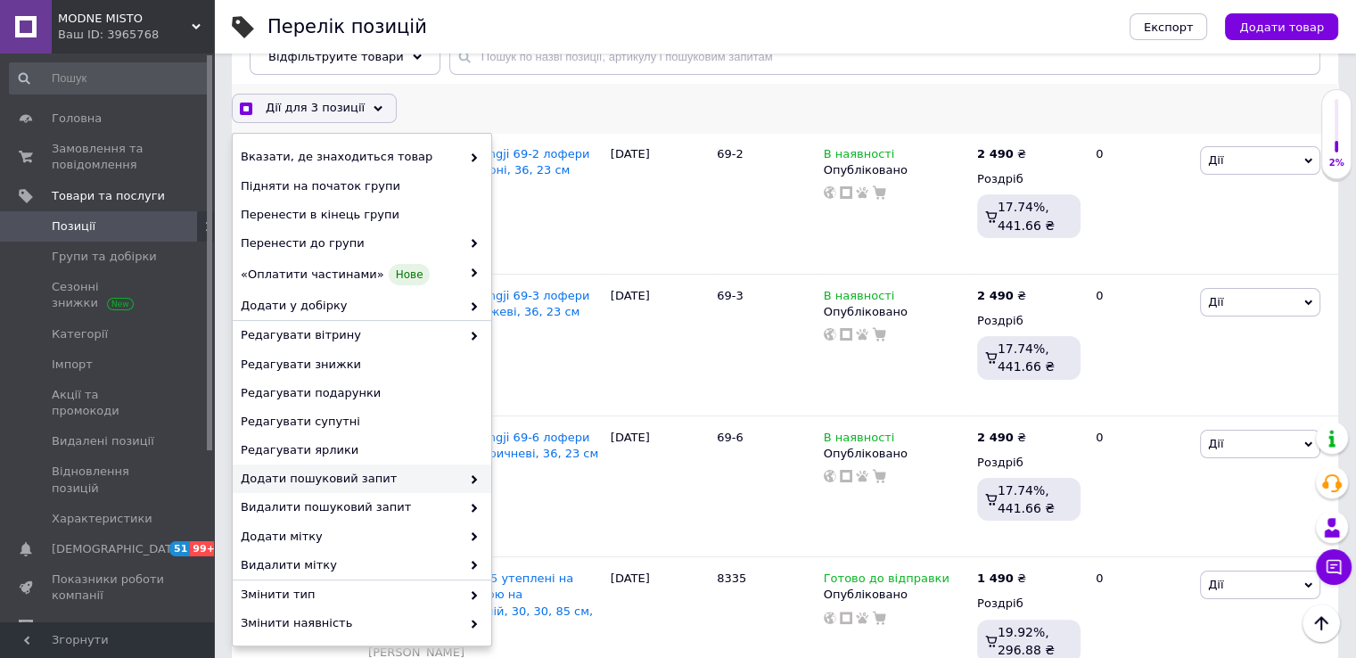
scroll to position [29, 0]
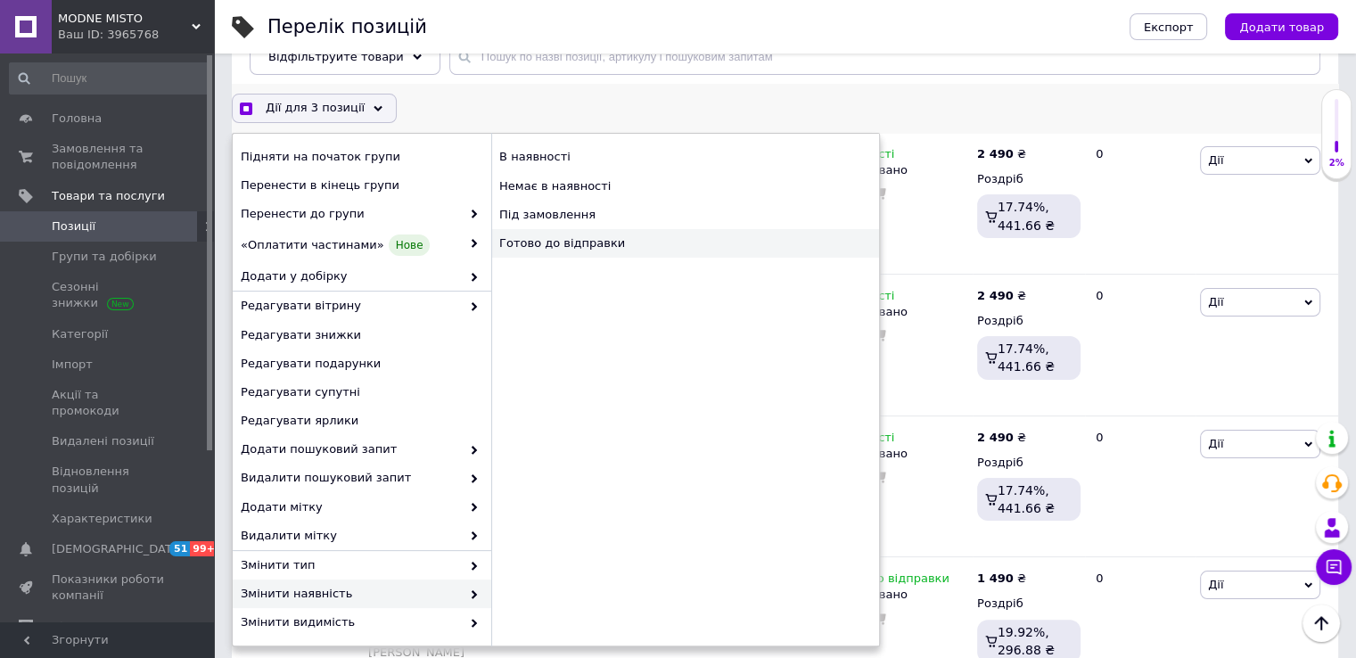
checkbox input "true"
click at [583, 240] on div "Готово до відправки" at bounding box center [685, 243] width 388 height 29
checkbox input "false"
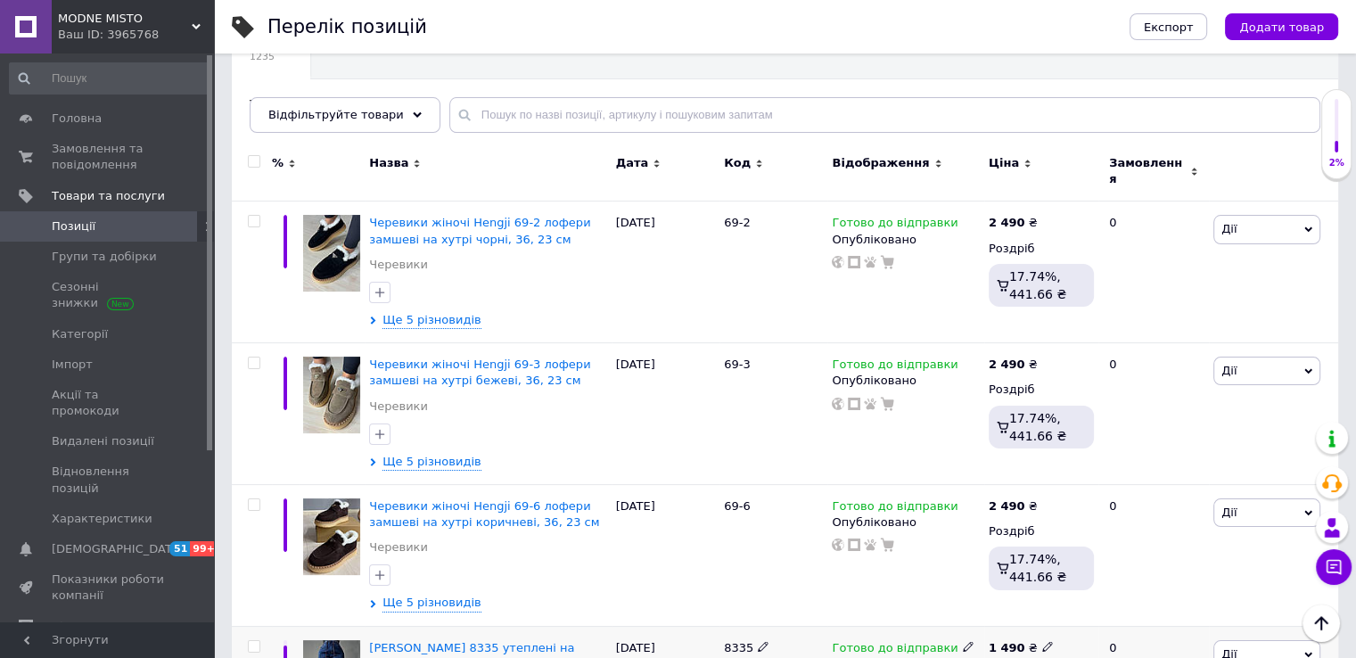
scroll to position [148, 0]
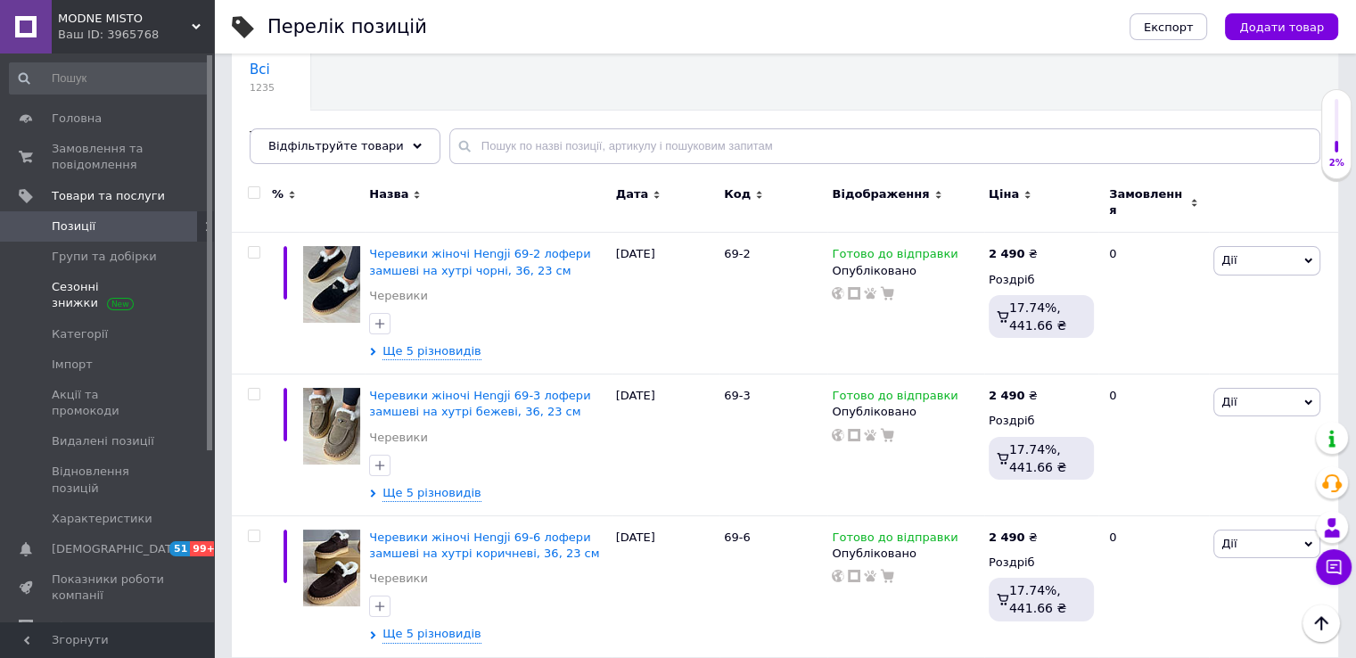
click at [74, 304] on span "Сезонні знижки" at bounding box center [108, 295] width 113 height 32
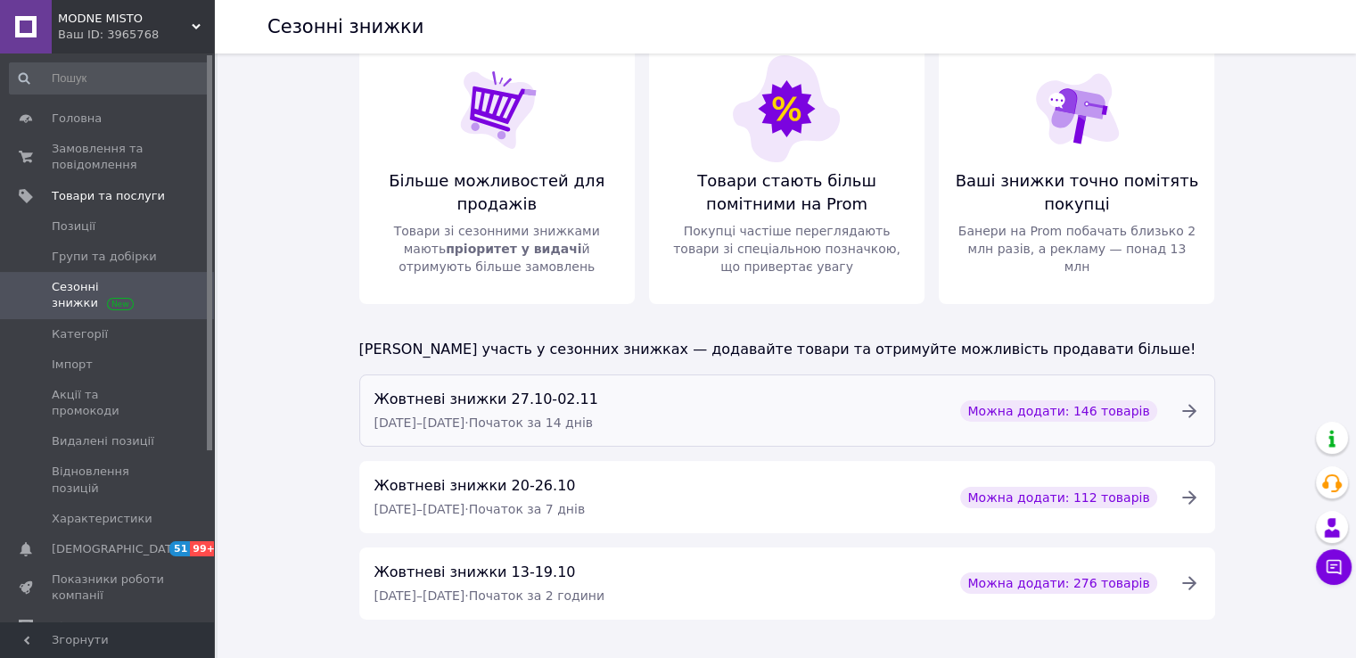
scroll to position [59, 0]
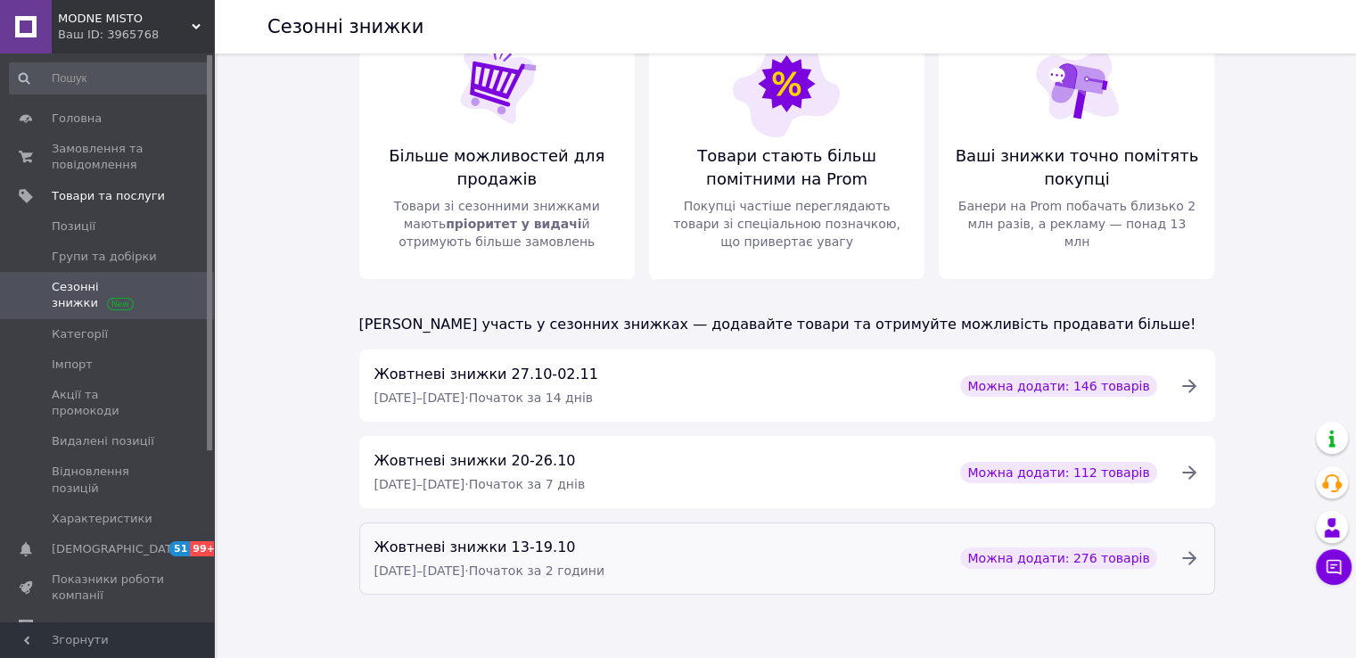
click at [1092, 559] on span "Можна додати: 276 товарів" at bounding box center [1059, 558] width 182 height 18
